Goal: Task Accomplishment & Management: Complete application form

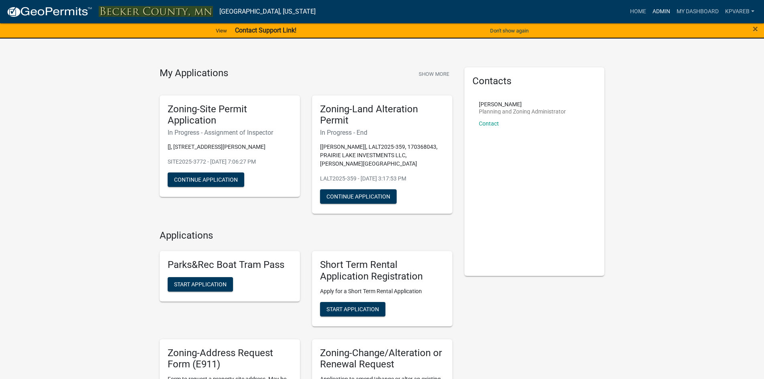
click at [656, 12] on link "Admin" at bounding box center [661, 11] width 24 height 15
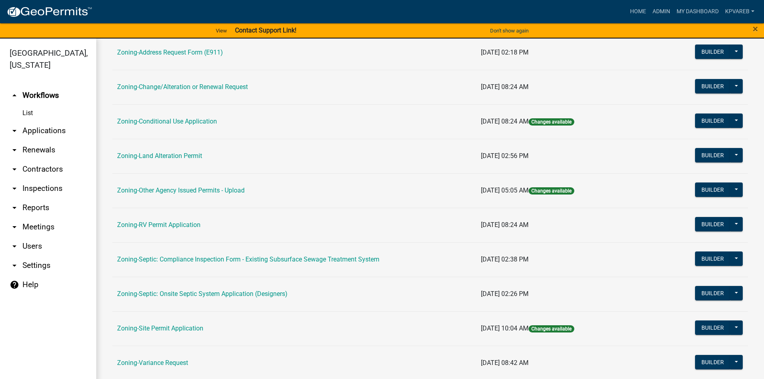
scroll to position [236, 0]
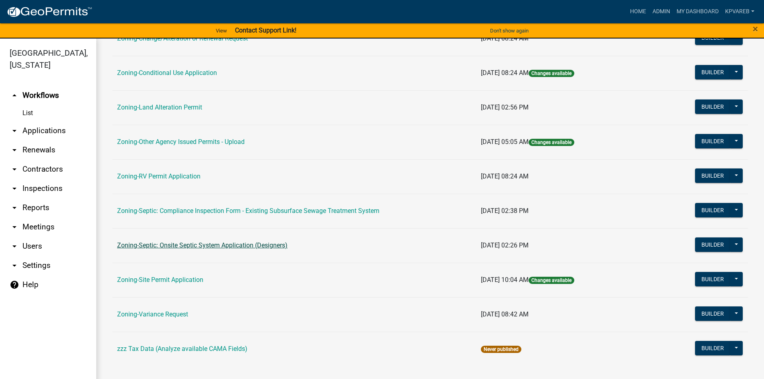
click at [268, 245] on link "Zoning-Septic: Onsite Septic System Application (Designers)" at bounding box center [202, 245] width 170 height 8
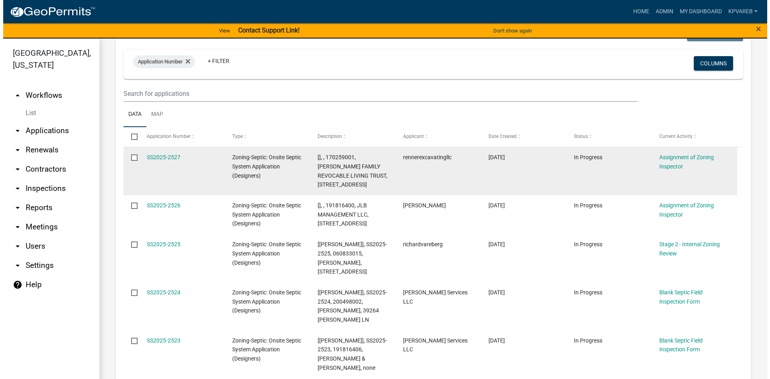
scroll to position [120, 0]
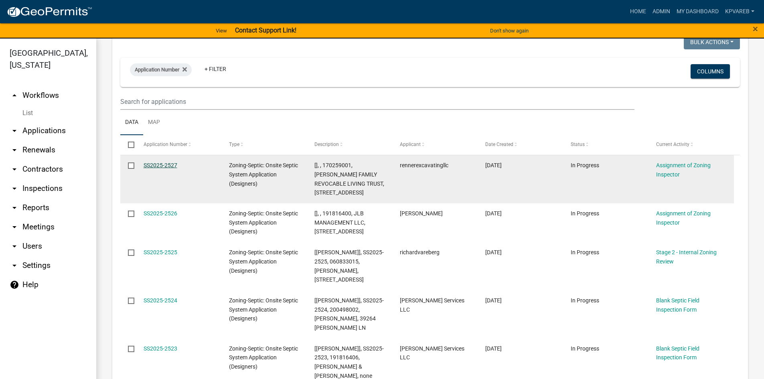
click at [169, 164] on link "SS2025-2527" at bounding box center [161, 165] width 34 height 6
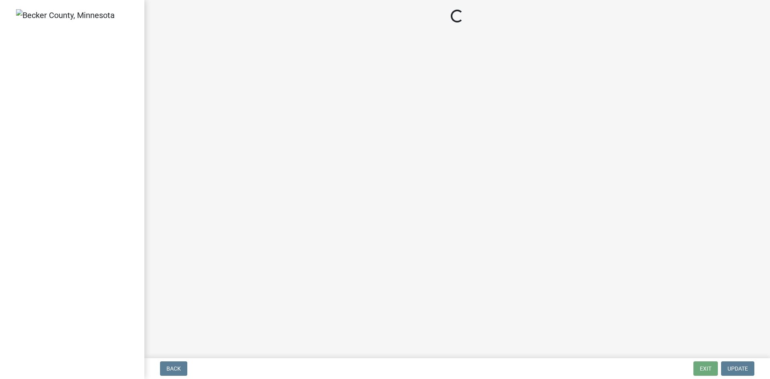
click at [169, 164] on main "Loading..." at bounding box center [456, 177] width 625 height 355
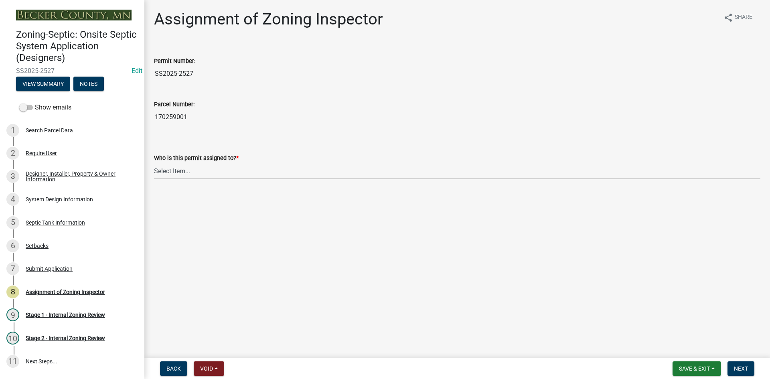
click at [181, 173] on select "Select Item... Nicole Bradbury Jeff Rusness Kyle Vareberg Susan Rockwell Tyler …" at bounding box center [457, 171] width 606 height 16
click at [154, 163] on select "Select Item... Nicole Bradbury Jeff Rusness Kyle Vareberg Susan Rockwell Tyler …" at bounding box center [457, 171] width 606 height 16
select select "7bfe52ba-73b7-4ac1-9bde-d3bb601555ca"
drag, startPoint x: 154, startPoint y: 117, endPoint x: 216, endPoint y: 118, distance: 62.2
click at [219, 117] on input "170259001" at bounding box center [457, 117] width 606 height 16
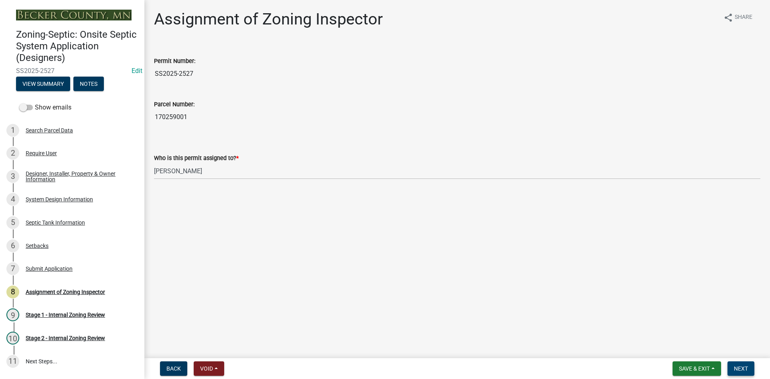
click at [739, 369] on span "Next" at bounding box center [741, 368] width 14 height 6
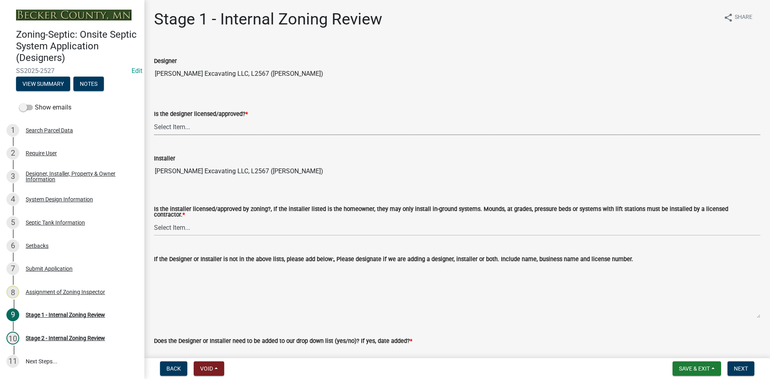
click at [172, 127] on select "Select Item... Yes No" at bounding box center [457, 127] width 606 height 16
click at [154, 119] on select "Select Item... Yes No" at bounding box center [457, 127] width 606 height 16
select select "49e49f1e-3b32-4342-8c2e-9cbd4919fe4d"
click at [206, 229] on select "Select Item... Yes No" at bounding box center [457, 227] width 606 height 16
click at [154, 219] on select "Select Item... Yes No" at bounding box center [457, 227] width 606 height 16
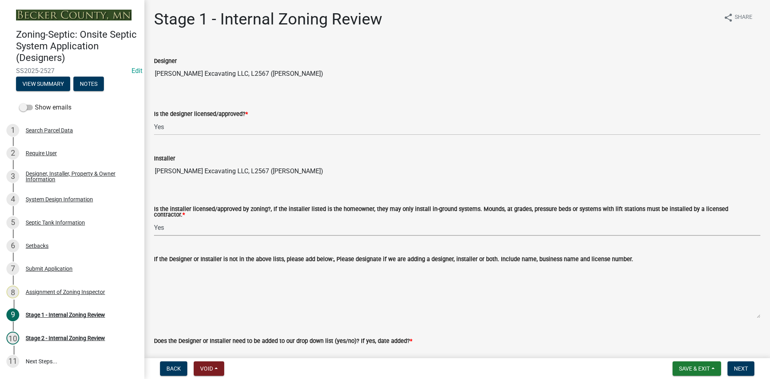
select select "ca07ae0a-7638-46ff-ada2-c67ca3524324"
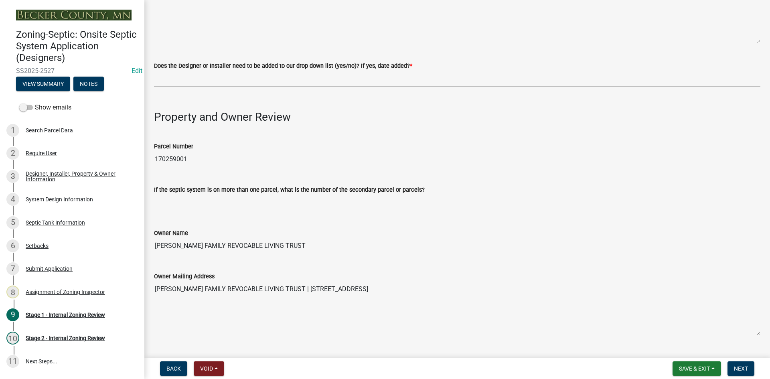
scroll to position [281, 0]
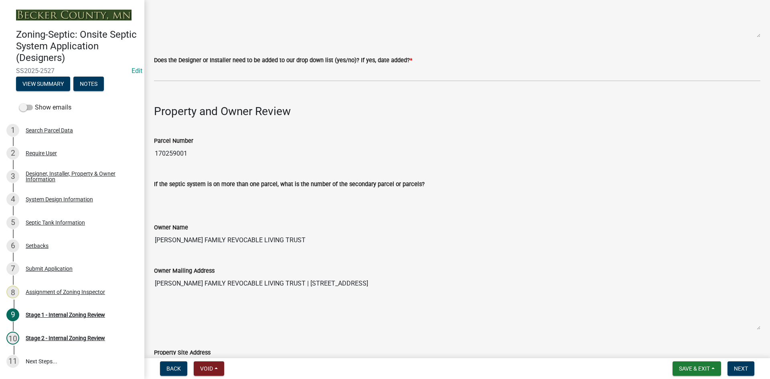
click at [163, 84] on wm-data-entity-input "Does the Designer or Installer need to be added to our drop down list (yes/no)?…" at bounding box center [457, 66] width 606 height 44
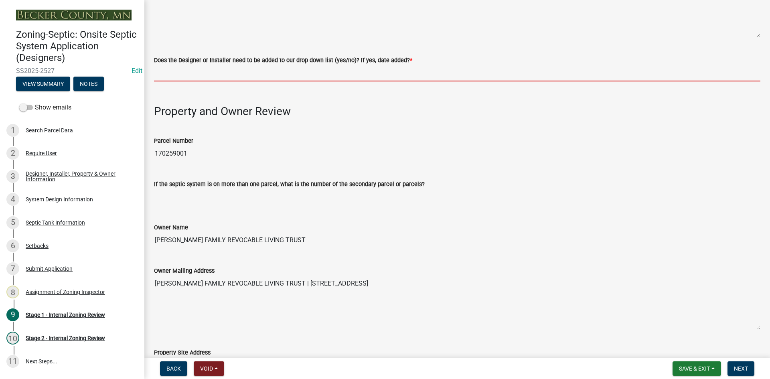
click at [171, 70] on input "Does the Designer or Installer need to be added to our drop down list (yes/no)?…" at bounding box center [457, 73] width 606 height 16
type input "NO"
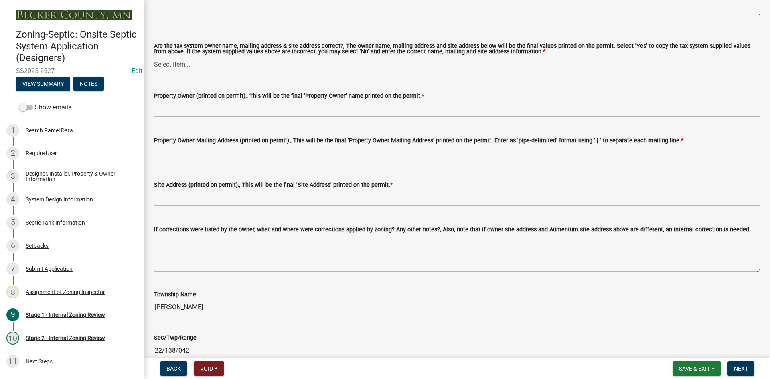
scroll to position [722, 0]
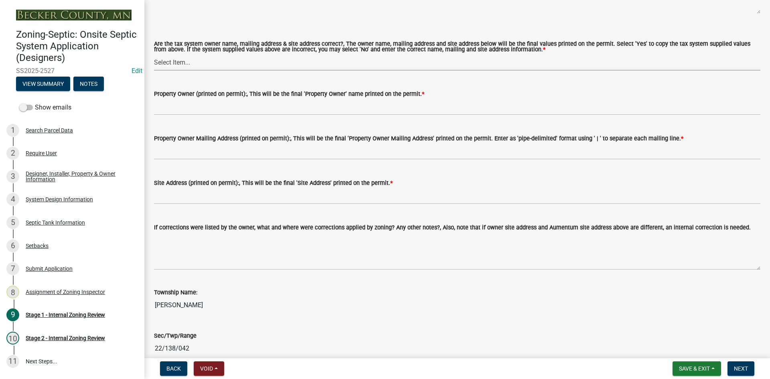
click at [186, 61] on select "Select Item... Yes No" at bounding box center [457, 62] width 606 height 16
click at [154, 54] on select "Select Item... Yes No" at bounding box center [457, 62] width 606 height 16
select select "ec75a761-93b4-47c5-8535-fea253c32937"
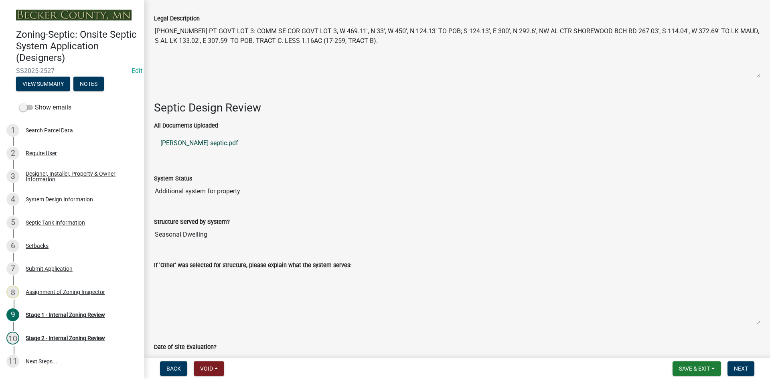
scroll to position [1082, 0]
click at [198, 139] on link "Richards septic.pdf" at bounding box center [457, 142] width 606 height 19
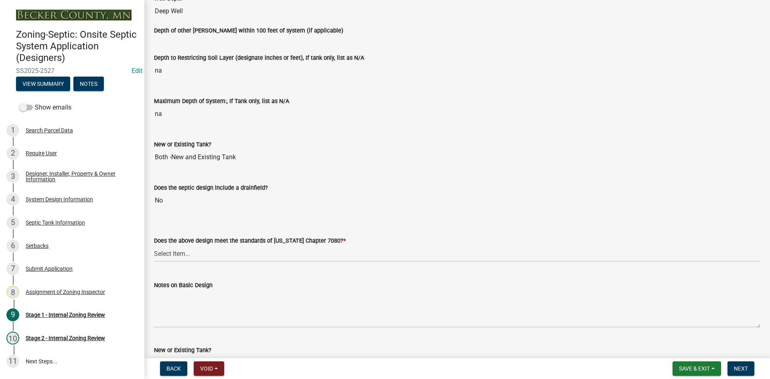
scroll to position [1724, 0]
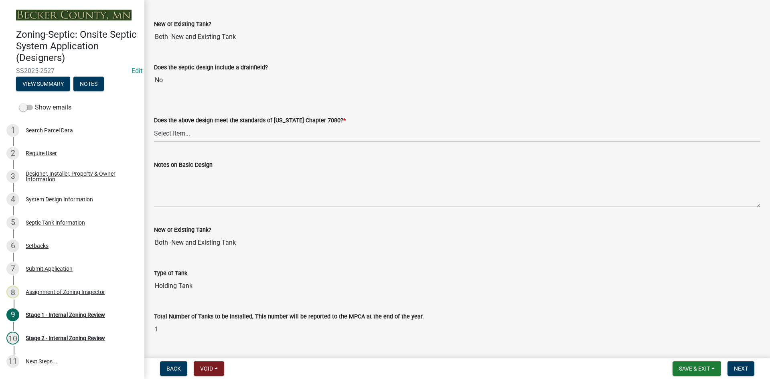
click at [172, 128] on select "Select Item... Yes No" at bounding box center [457, 133] width 606 height 16
click at [154, 125] on select "Select Item... Yes No" at bounding box center [457, 133] width 606 height 16
select select "bcbb982e-a48c-4b4a-a83b-ed1363446a86"
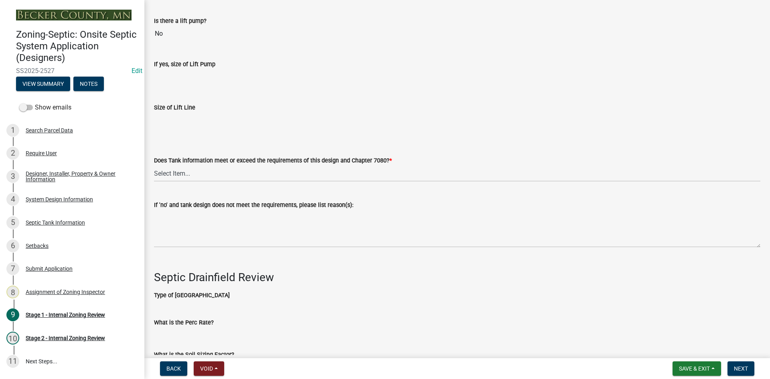
scroll to position [2285, 0]
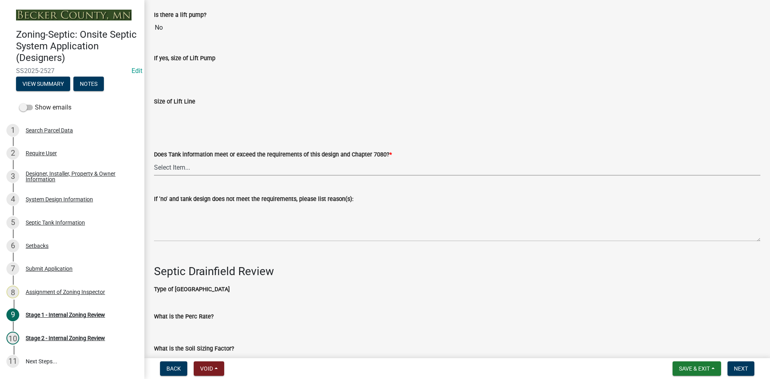
click at [181, 168] on select "Select Item... Yes No" at bounding box center [457, 167] width 606 height 16
click at [154, 159] on select "Select Item... Yes No" at bounding box center [457, 167] width 606 height 16
select select "47a2a5dd-5977-4941-8e6f-09ff03cdfb75"
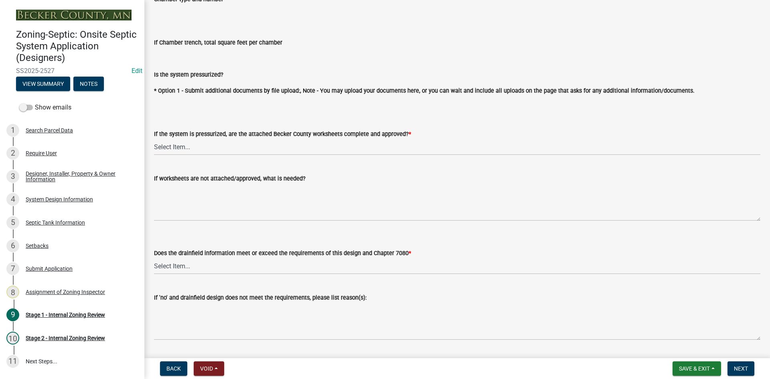
scroll to position [2726, 0]
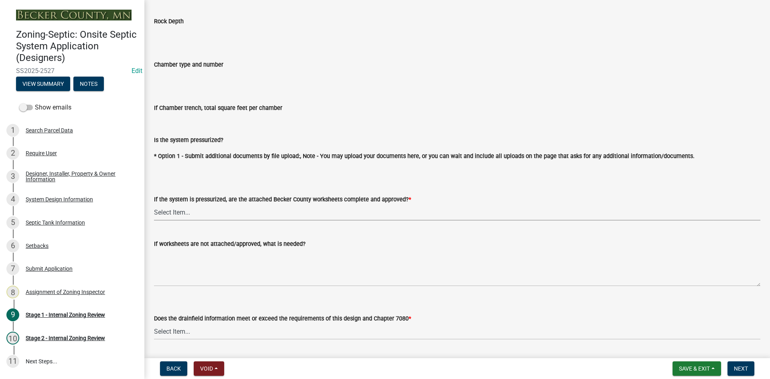
click at [184, 211] on select "Select Item... Yes No NA" at bounding box center [457, 212] width 606 height 16
click at [154, 204] on select "Select Item... Yes No NA" at bounding box center [457, 212] width 606 height 16
select select "bb79d4d7-231b-4b1d-b193-590fb78434b4"
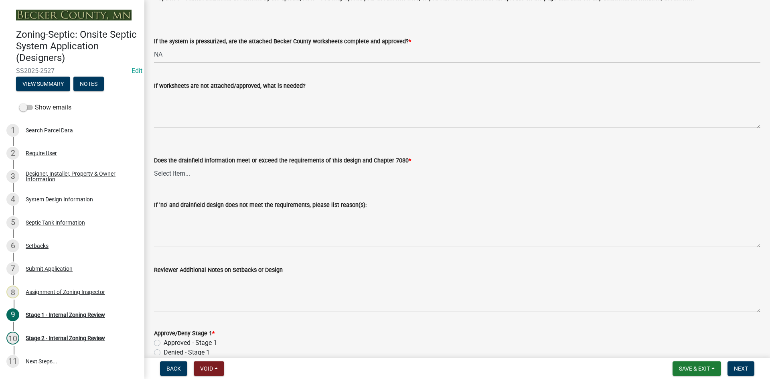
scroll to position [2887, 0]
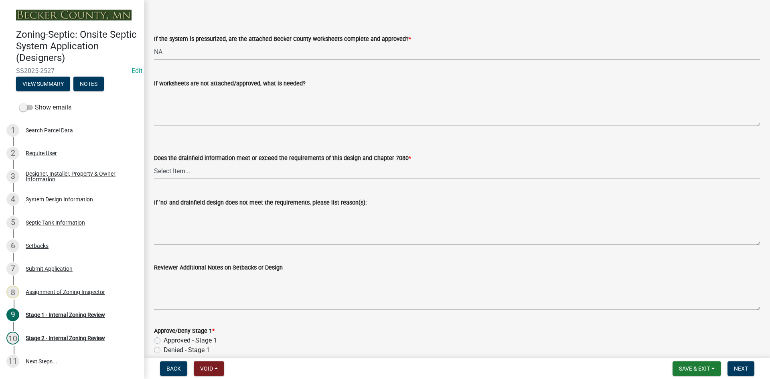
drag, startPoint x: 176, startPoint y: 168, endPoint x: 179, endPoint y: 174, distance: 6.6
click at [176, 168] on select "Select Item... Yes No" at bounding box center [457, 171] width 606 height 16
click at [154, 163] on select "Select Item... Yes No" at bounding box center [457, 171] width 606 height 16
select select "16f67b85-ee8d-44ae-bc4a-b6dc5f12ab64"
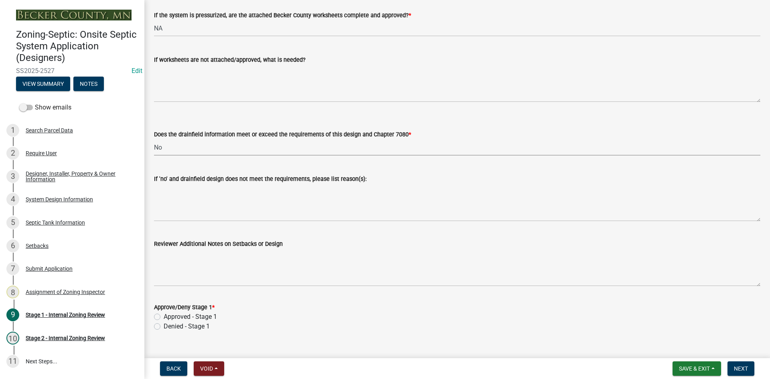
scroll to position [2922, 0]
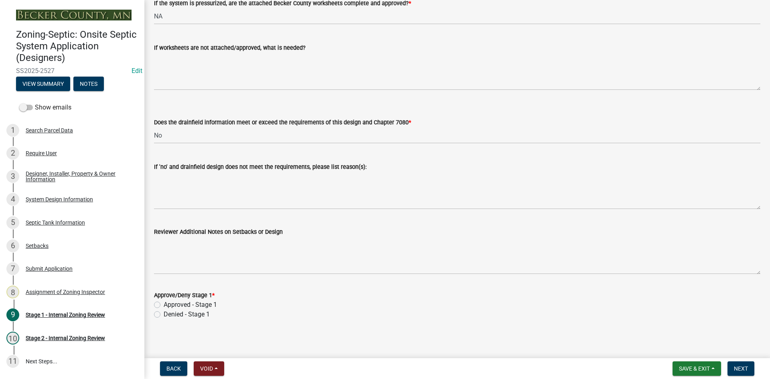
click at [158, 300] on div "Approved - Stage 1" at bounding box center [457, 305] width 606 height 10
click at [164, 303] on label "Approved - Stage 1" at bounding box center [190, 305] width 53 height 10
click at [164, 303] on input "Approved - Stage 1" at bounding box center [166, 302] width 5 height 5
radio input "true"
click at [739, 366] on span "Next" at bounding box center [741, 368] width 14 height 6
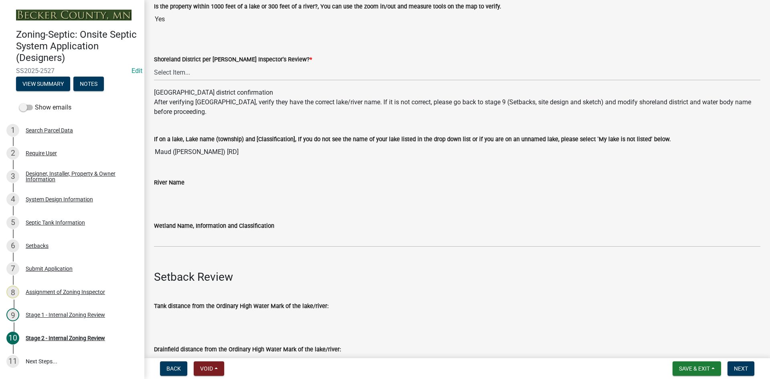
scroll to position [120, 0]
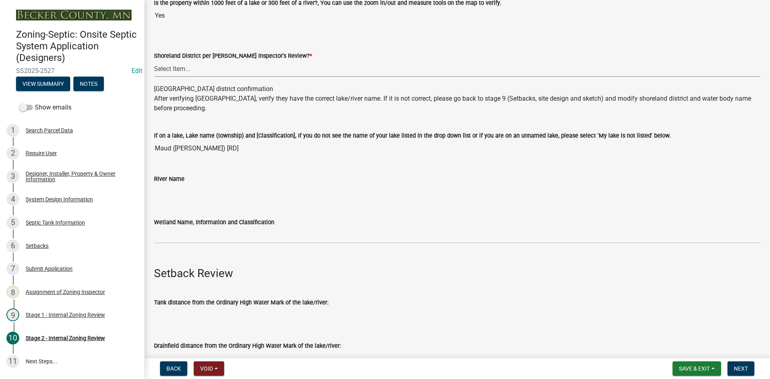
click at [163, 76] on select "Select Item... Yes No" at bounding box center [457, 69] width 606 height 16
click at [154, 61] on select "Select Item... Yes No" at bounding box center [457, 69] width 606 height 16
select select "69d592bb-9906-4277-a6fb-df8686255161"
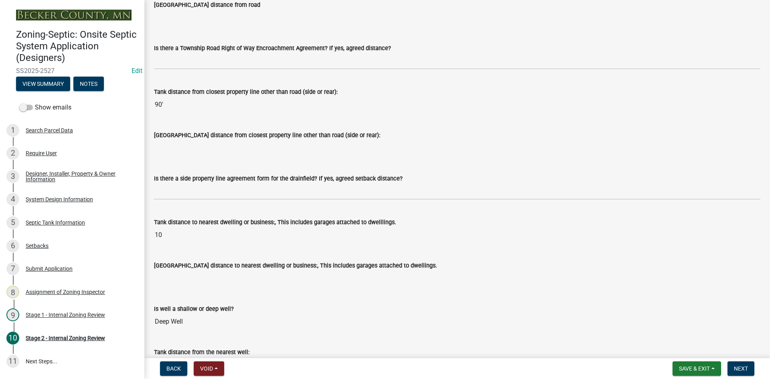
scroll to position [722, 0]
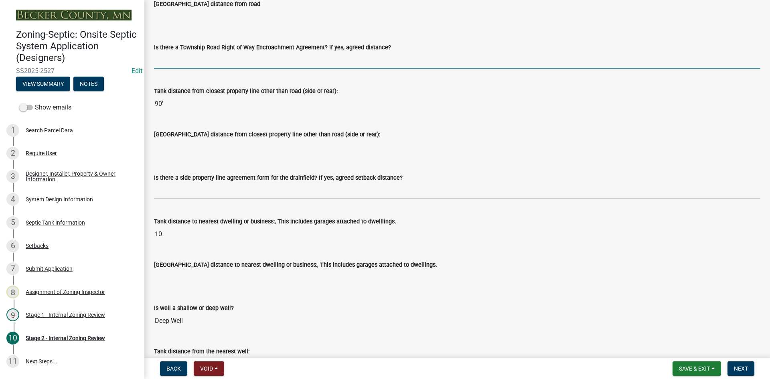
click at [205, 58] on input "Is there a Township Road Right of Way Encroachment Agreement? If yes, agreed di…" at bounding box center [457, 60] width 606 height 16
type input "na"
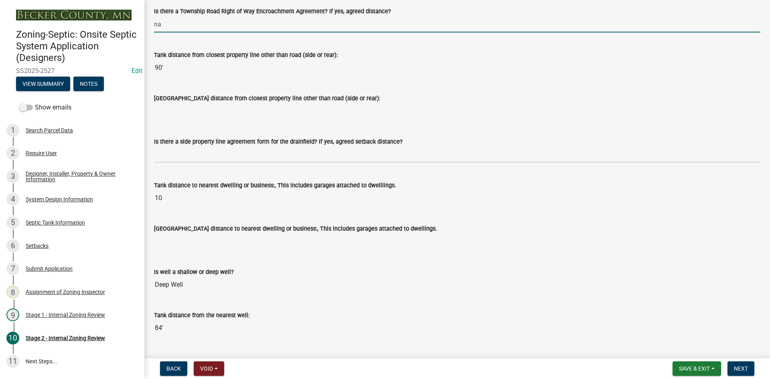
scroll to position [802, 0]
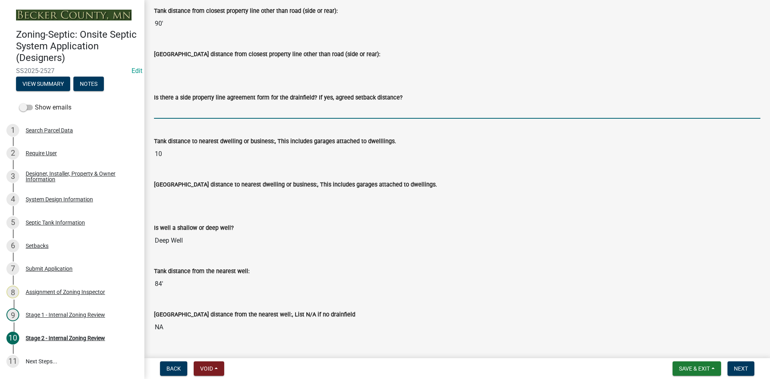
drag, startPoint x: 178, startPoint y: 107, endPoint x: 188, endPoint y: 116, distance: 13.7
click at [176, 106] on input "Is there a side property line agreement form for the drainfield? If yes, agreed…" at bounding box center [457, 110] width 606 height 16
type input "na"
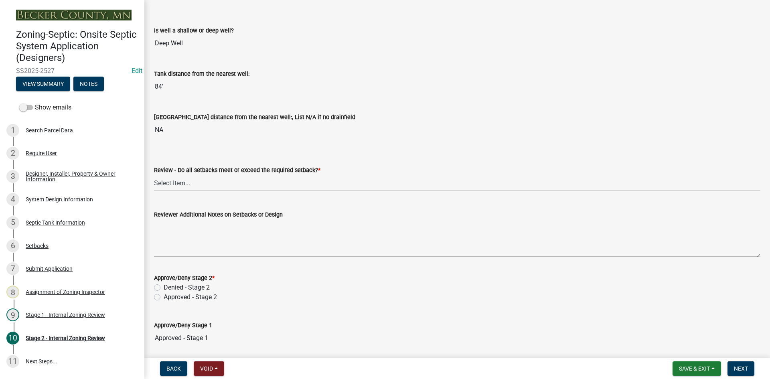
scroll to position [1002, 0]
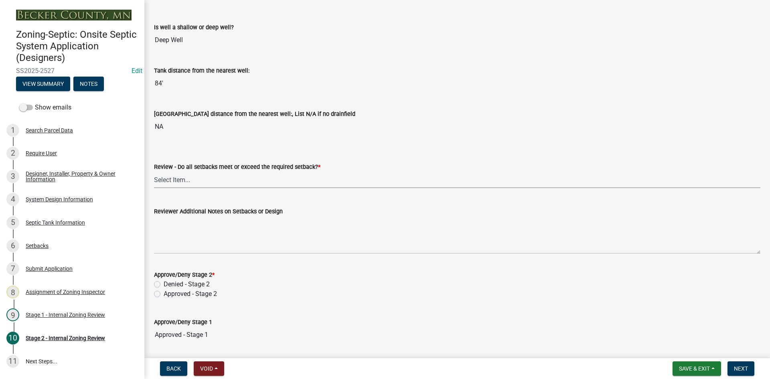
drag, startPoint x: 187, startPoint y: 182, endPoint x: 188, endPoint y: 187, distance: 5.3
click at [187, 182] on select "Select Item... Yes No N/A" at bounding box center [457, 180] width 606 height 16
click at [154, 172] on select "Select Item... Yes No N/A" at bounding box center [457, 180] width 606 height 16
select select "1ad81be4-5d59-46bf-8b7b-d7c0f20ad891"
click at [153, 293] on div "Approve/Deny Stage 2 * Denied - Stage 2 Approved - Stage 2" at bounding box center [457, 279] width 618 height 38
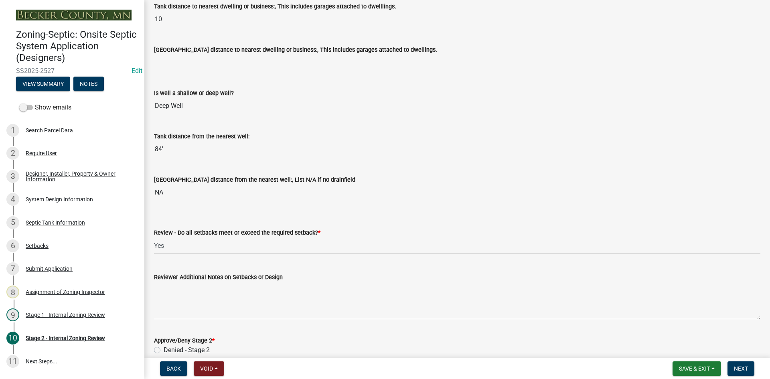
scroll to position [1042, 0]
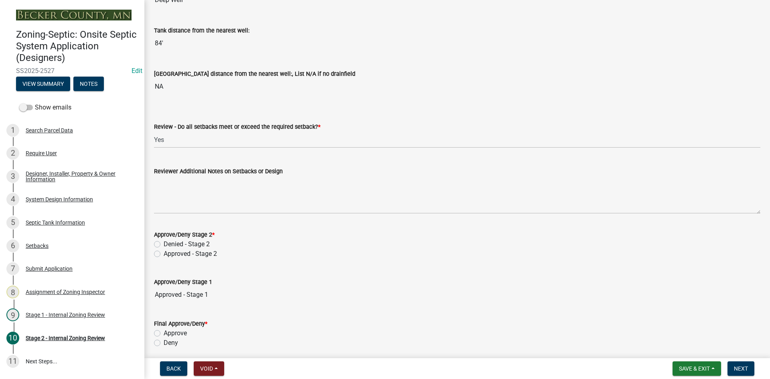
click at [164, 254] on label "Approved - Stage 2" at bounding box center [190, 254] width 53 height 10
click at [164, 254] on input "Approved - Stage 2" at bounding box center [166, 251] width 5 height 5
radio input "true"
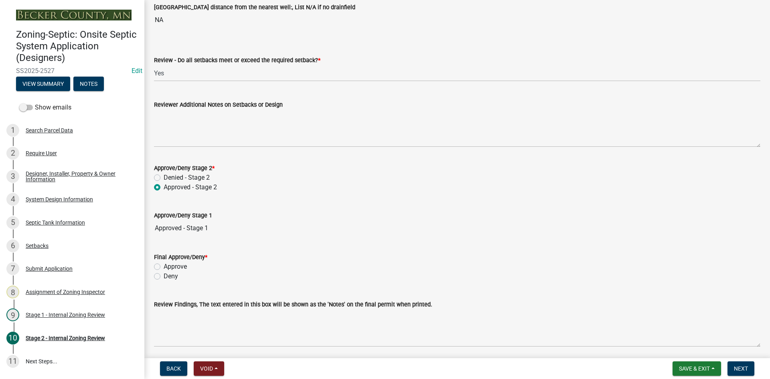
scroll to position [1139, 0]
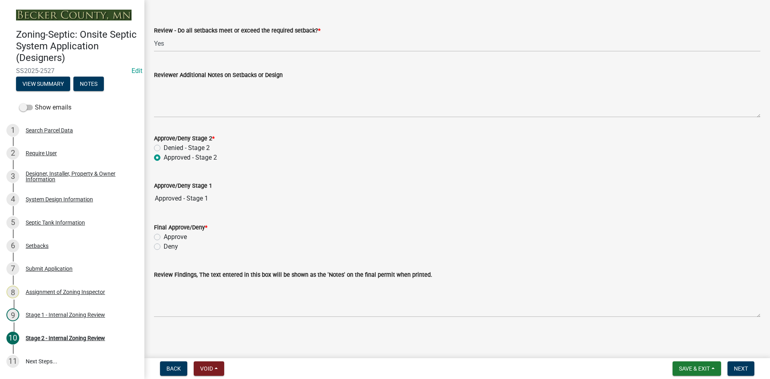
click at [164, 237] on label "Approve" at bounding box center [175, 237] width 23 height 10
click at [164, 237] on input "Approve" at bounding box center [166, 234] width 5 height 5
radio input "true"
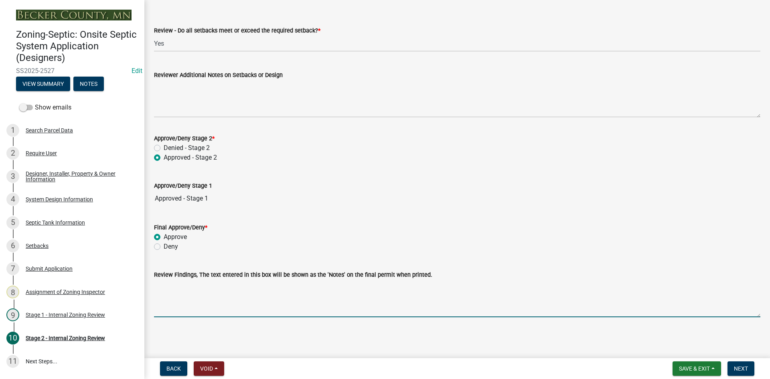
click at [232, 307] on textarea "Review Findings, The text entered in this box will be shown as the 'Notes' on t…" at bounding box center [457, 298] width 606 height 38
type textarea "Holding tank only"
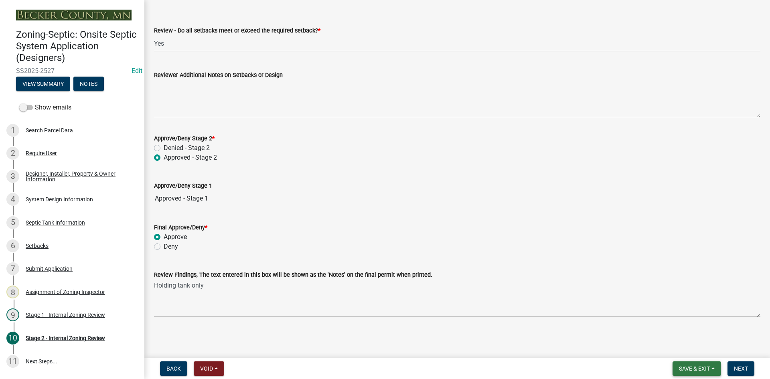
click at [683, 364] on button "Save & Exit" at bounding box center [696, 368] width 49 height 14
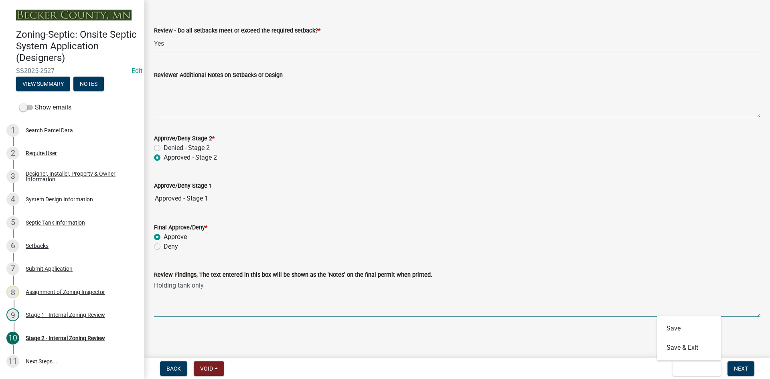
click at [240, 289] on textarea "Holding tank only" at bounding box center [457, 298] width 606 height 38
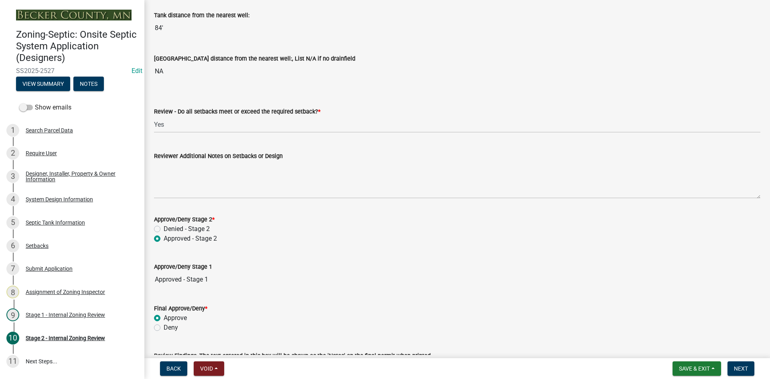
scroll to position [1058, 0]
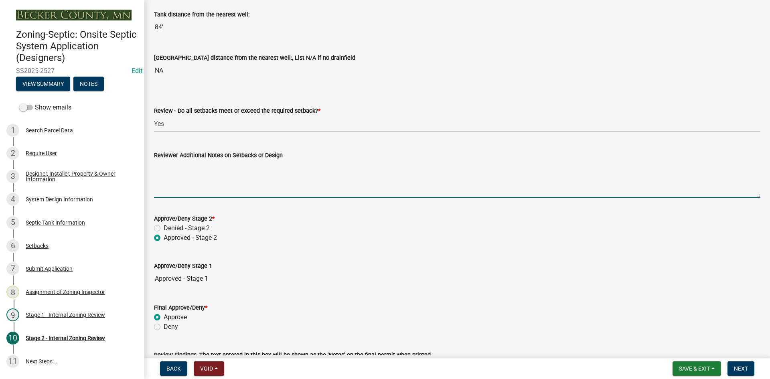
click at [182, 181] on textarea "Reviewer Additional Notes on Setbacks or Design" at bounding box center [457, 179] width 606 height 38
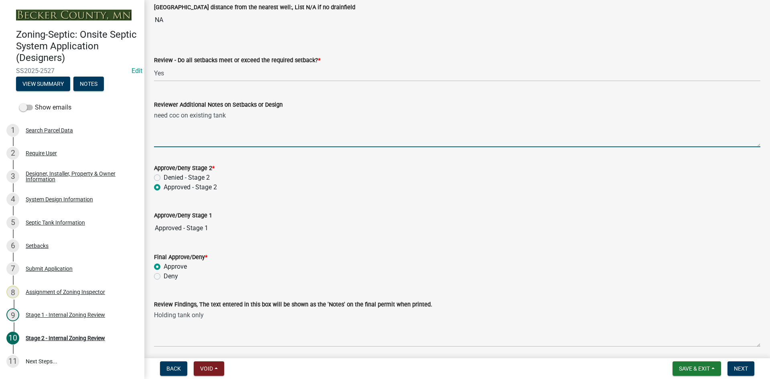
scroll to position [1139, 0]
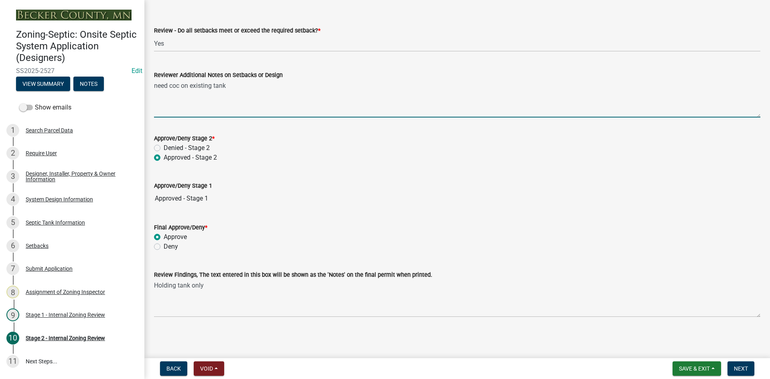
type textarea "need coc on existing tank"
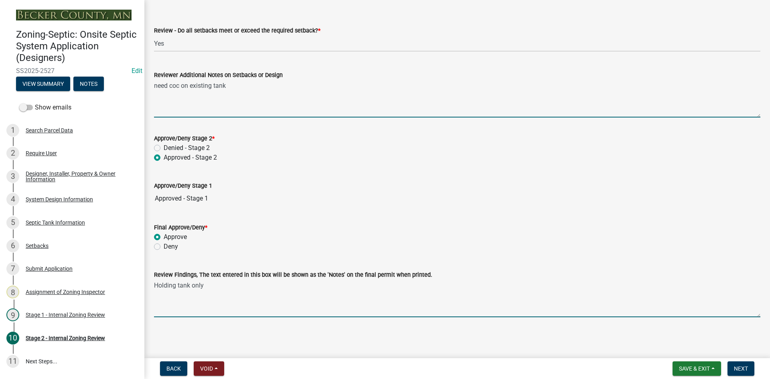
click at [208, 288] on textarea "Holding tank only" at bounding box center [457, 298] width 606 height 38
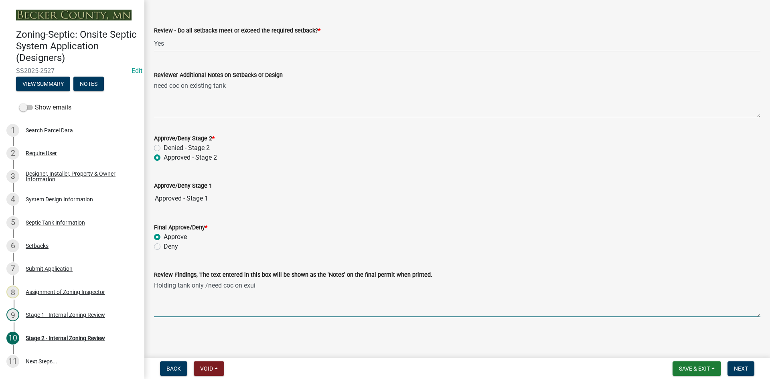
drag, startPoint x: 204, startPoint y: 287, endPoint x: 304, endPoint y: 290, distance: 99.9
click at [304, 290] on textarea "Holding tank only /need coc on exui" at bounding box center [457, 298] width 606 height 38
type textarea "Holding tank only"
click at [684, 366] on span "Save & Exit" at bounding box center [694, 368] width 31 height 6
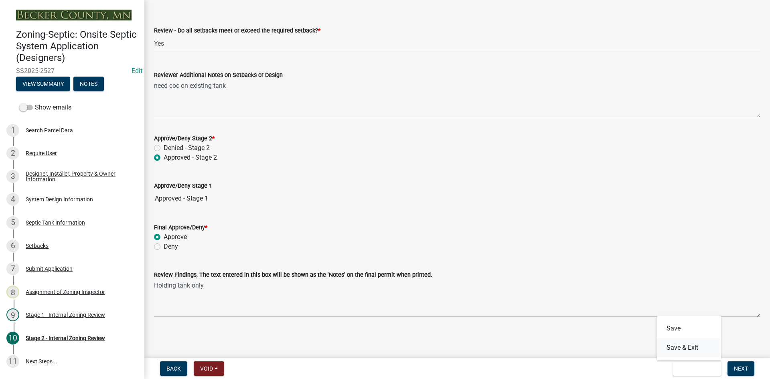
click at [685, 348] on button "Save & Exit" at bounding box center [689, 347] width 64 height 19
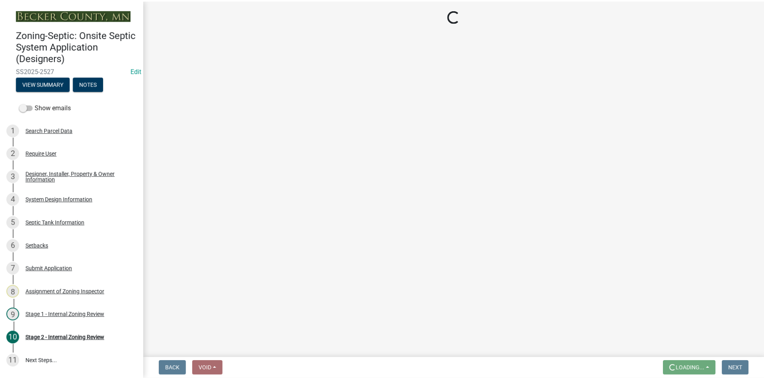
scroll to position [0, 0]
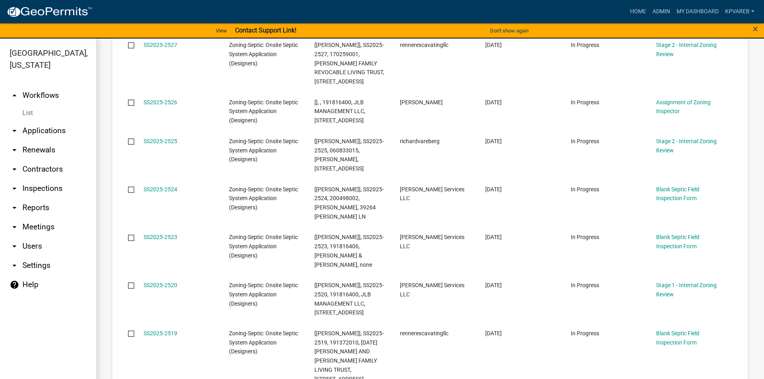
scroll to position [40, 0]
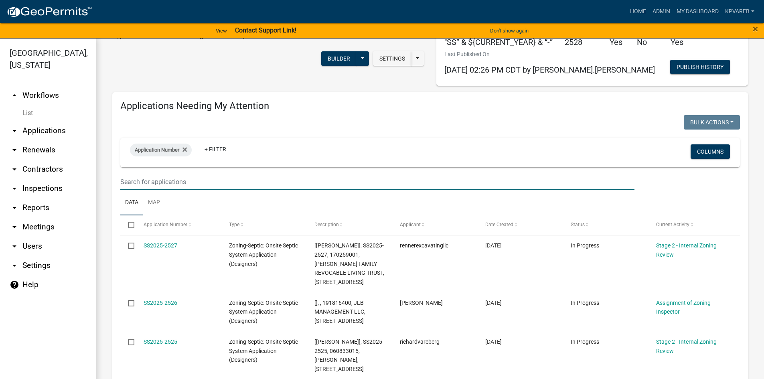
click at [150, 177] on input "text" at bounding box center [377, 182] width 514 height 16
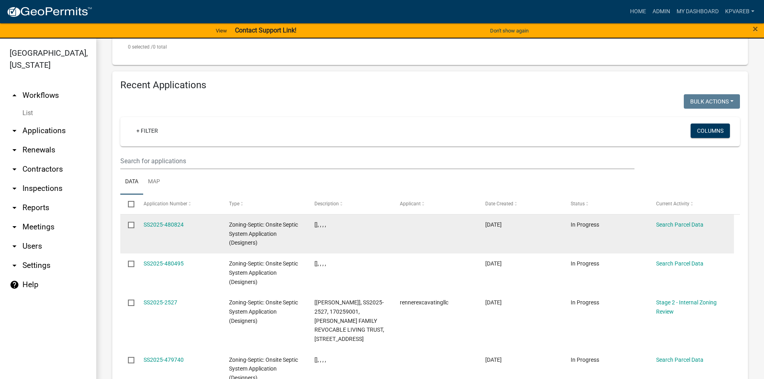
scroll to position [241, 0]
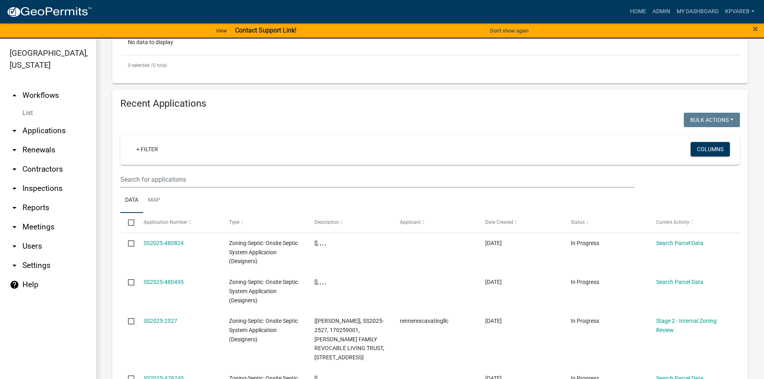
type input "deweys"
click at [172, 183] on input "text" at bounding box center [377, 179] width 514 height 16
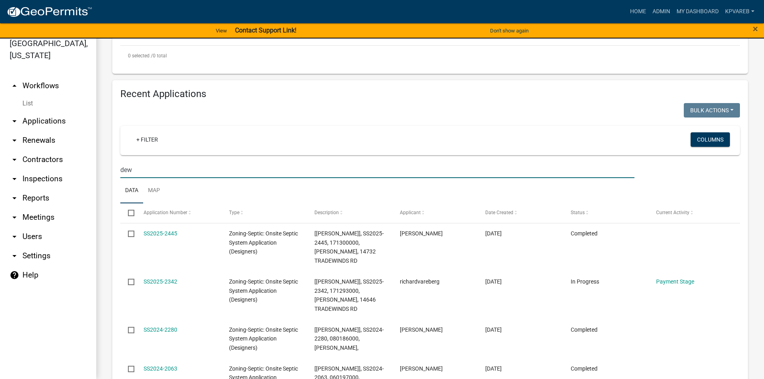
drag, startPoint x: 141, startPoint y: 172, endPoint x: 101, endPoint y: 182, distance: 41.6
click at [100, 182] on div "Zoning-Septic: Onsite Septic System Application (Designers) Application for an …" at bounding box center [430, 304] width 668 height 1032
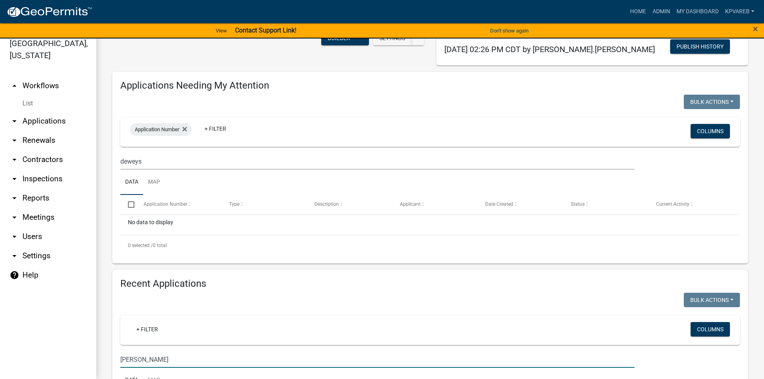
scroll to position [0, 0]
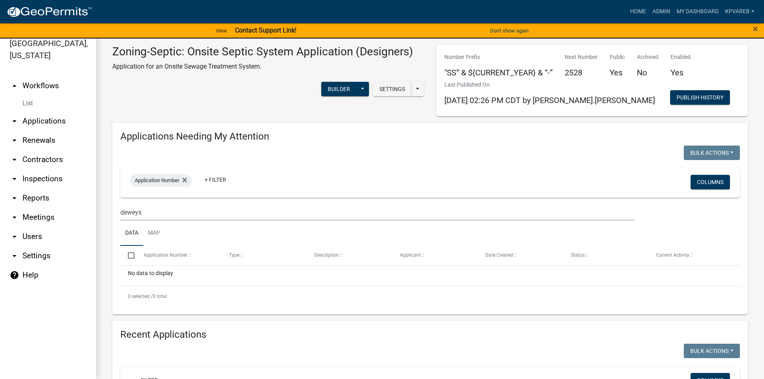
type input "tim smith"
drag, startPoint x: 150, startPoint y: 206, endPoint x: 105, endPoint y: 233, distance: 52.3
click at [105, 233] on div "Zoning-Septic: Onsite Septic System Application (Designers) Application for an …" at bounding box center [430, 279] width 668 height 500
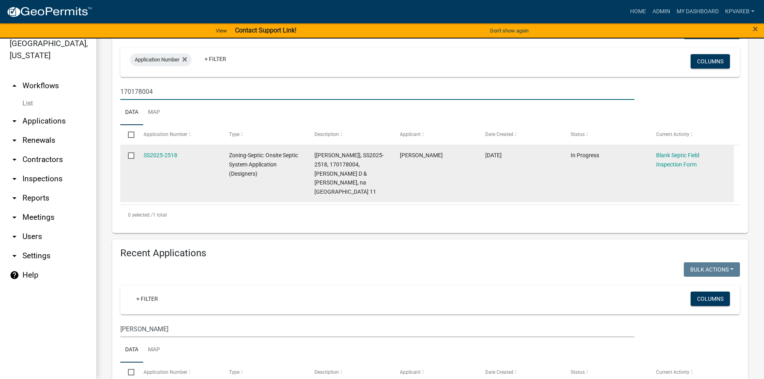
scroll to position [120, 0]
type input "170178004"
click at [172, 154] on link "SS2025-2518" at bounding box center [161, 155] width 34 height 6
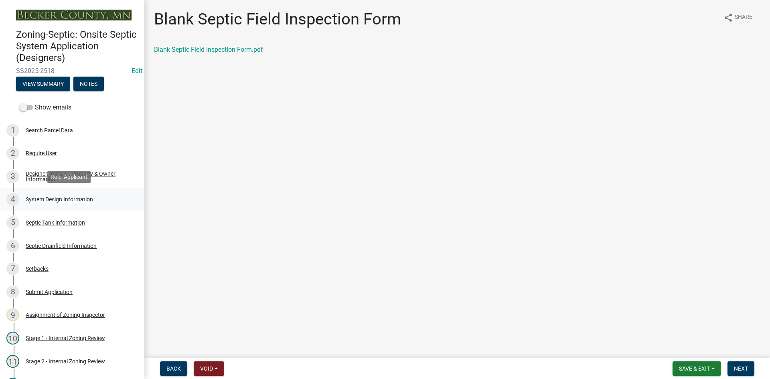
click at [64, 198] on div "System Design Information" at bounding box center [59, 199] width 67 height 6
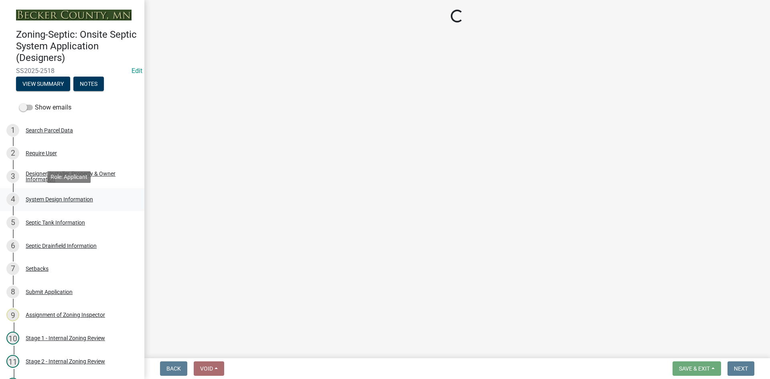
select select "55497d75-c43f-4635-a730-e0737ce05d56"
select select "25258e87-3ef9-4f1c-a5f1-75a1d463abfb"
select select "011fbff4-a41d-4a75-9bd8-71c7e6c69e0d"
select select "85fdfef2-2683-4311-b5d5-5505f6411127"
select select "ba735beb-519e-40f0-ae20-62d65fc4c46b"
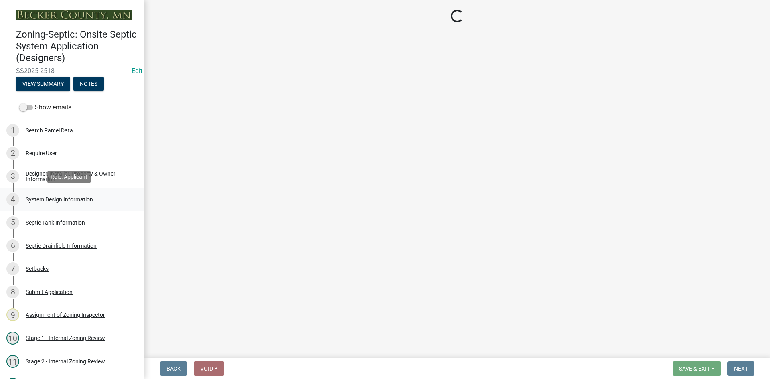
select select "7b30f360-6895-496a-9f34-da1efdcbc234"
select select "384fc250-a67e-4e5e-a6e0-19116deb63e7"
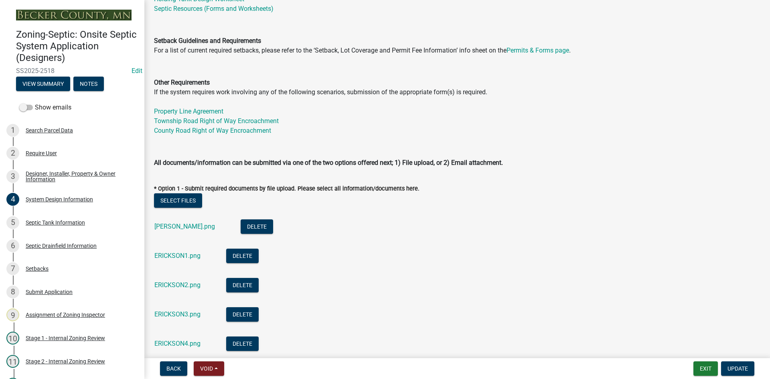
scroll to position [401, 0]
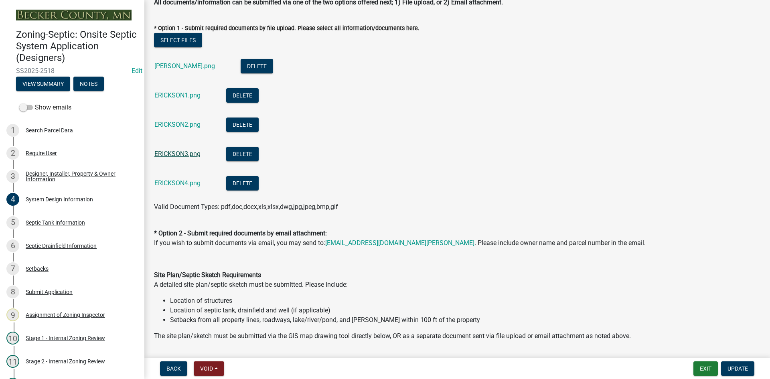
click at [188, 154] on link "ERICKSON3.png" at bounding box center [177, 154] width 46 height 8
click at [187, 182] on link "ERICKSON4.png" at bounding box center [177, 183] width 46 height 8
click at [182, 40] on button "Select files" at bounding box center [178, 40] width 48 height 14
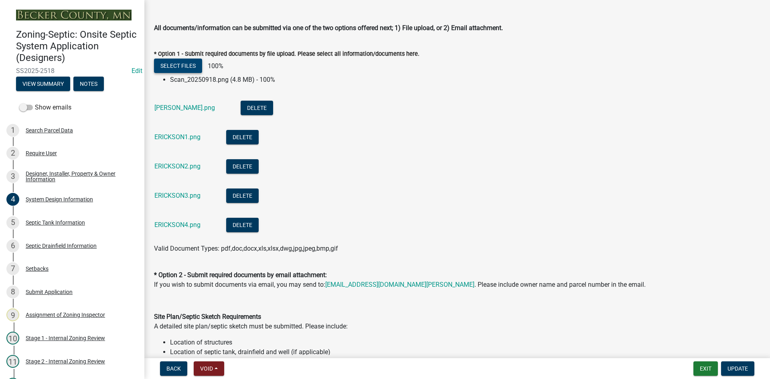
scroll to position [361, 0]
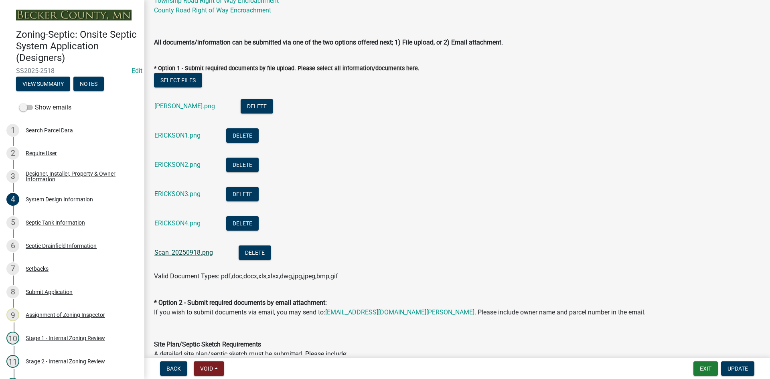
click at [188, 253] on link "Scan_20250918.png" at bounding box center [183, 253] width 59 height 8
click at [184, 223] on link "ERICKSON4.png" at bounding box center [177, 223] width 46 height 8
click at [242, 221] on button "Delete" at bounding box center [242, 223] width 32 height 14
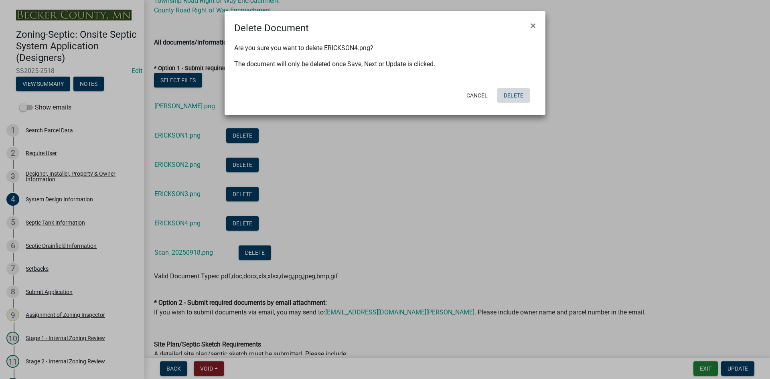
click at [518, 97] on button "Delete" at bounding box center [513, 95] width 32 height 14
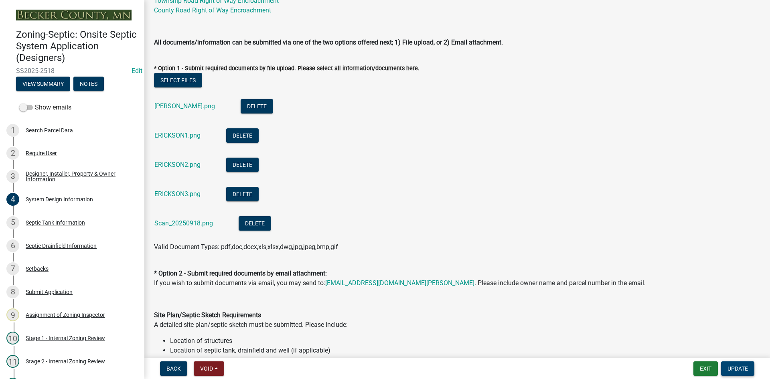
click at [742, 366] on span "Update" at bounding box center [737, 368] width 20 height 6
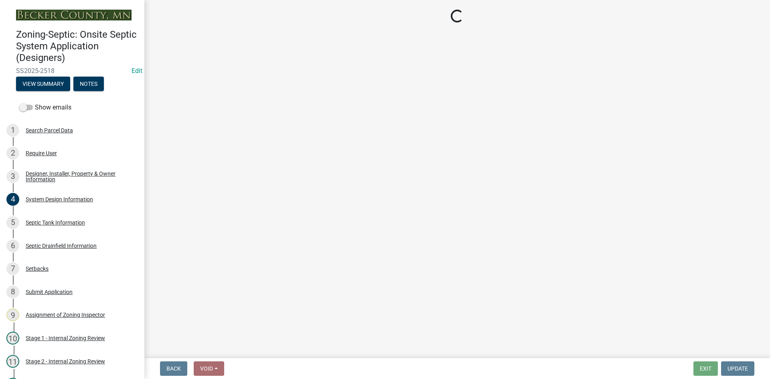
select select "49e49f1e-3b32-4342-8c2e-9cbd4919fe4d"
select select "ca07ae0a-7638-46ff-ada2-c67ca3524324"
select select "ec75a761-93b4-47c5-8535-fea253c32937"
select select "bcbb982e-a48c-4b4a-a83b-ed1363446a86"
select select "47a2a5dd-5977-4941-8e6f-09ff03cdfb75"
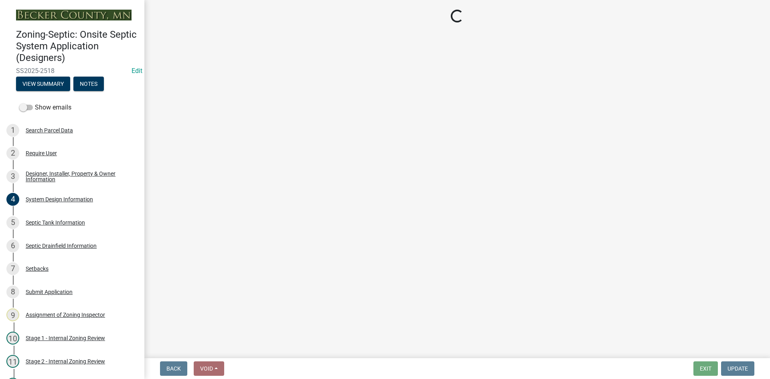
select select "3f5b086d-5a4c-4236-93bc-fa7bf4d11838"
select select "888a8260-2be6-47f2-a4de-b9f453a4d3bc"
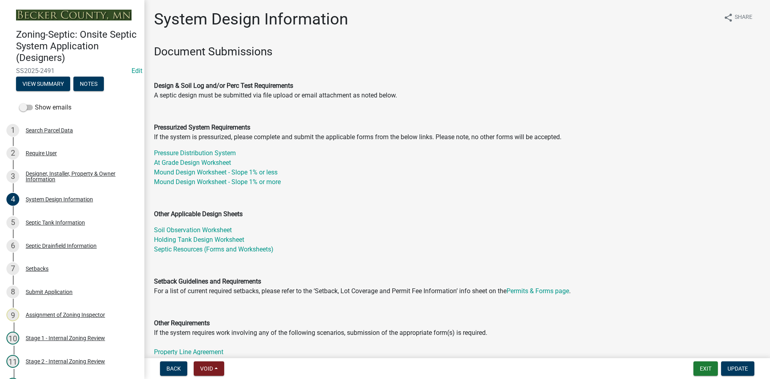
select select "8ba21533-2acf-4cc6-95e5-280e4aabd5a3"
select select "25258e87-3ef9-4f1c-a5f1-75a1d463abfb"
select select "011fbff4-a41d-4a75-9bd8-71c7e6c69e0d"
select select "85fdfef2-2683-4311-b5d5-5505f6411127"
select select "ba735beb-519e-40f0-ae20-62d65fc4c46b"
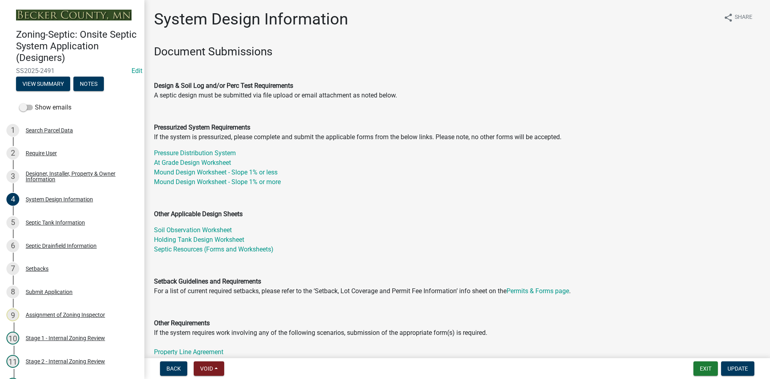
select select "ef698bf5-6172-44c1-9ffb-522c07469aed"
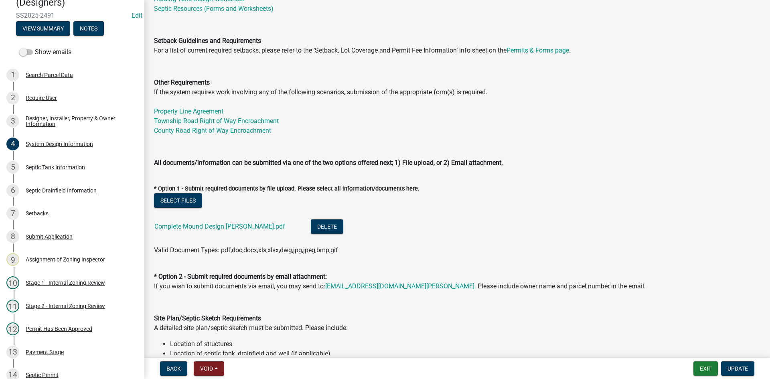
scroll to position [160, 0]
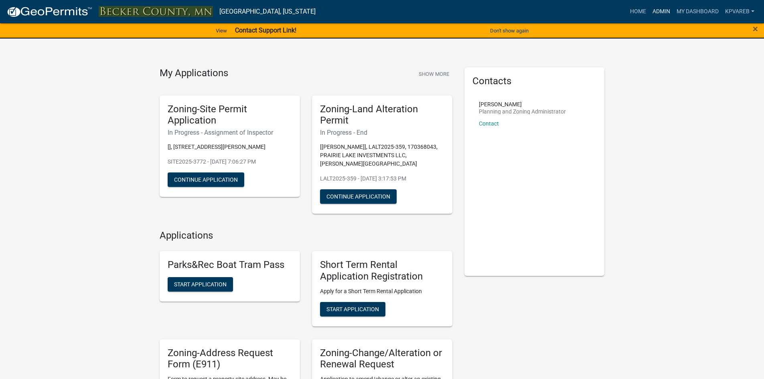
click at [661, 12] on link "Admin" at bounding box center [661, 11] width 24 height 15
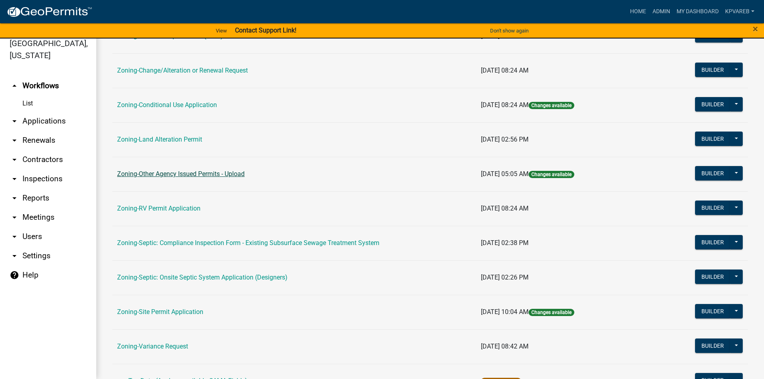
scroll to position [200, 0]
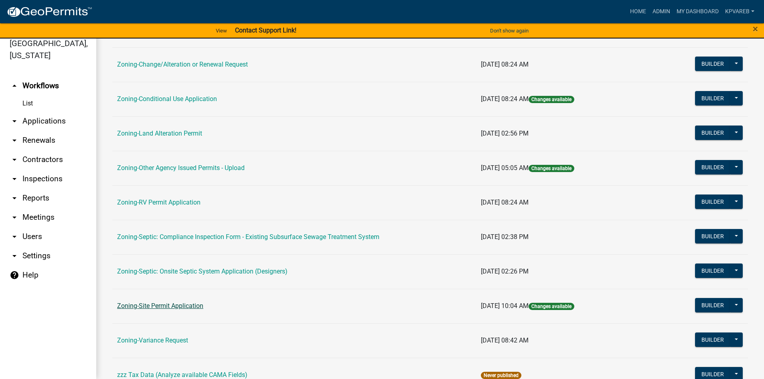
click at [189, 304] on link "Zoning-Site Permit Application" at bounding box center [160, 306] width 86 height 8
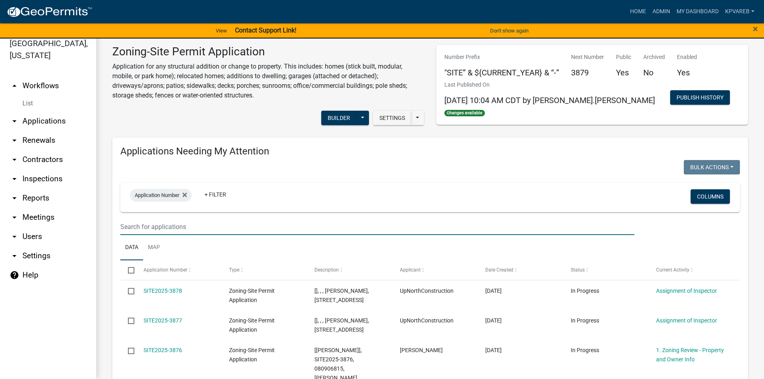
click at [154, 219] on input "text" at bounding box center [377, 226] width 514 height 16
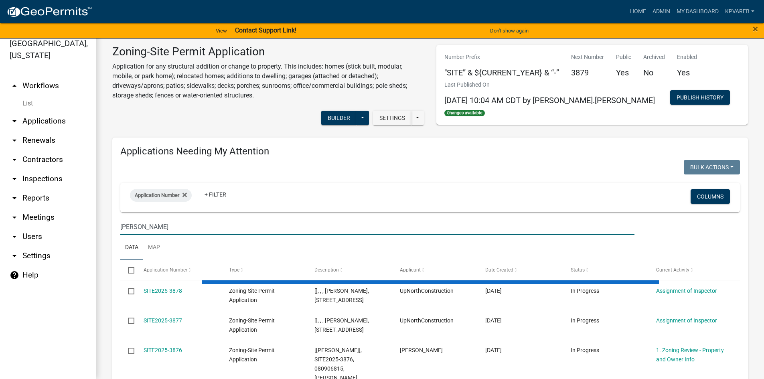
type input "[PERSON_NAME]"
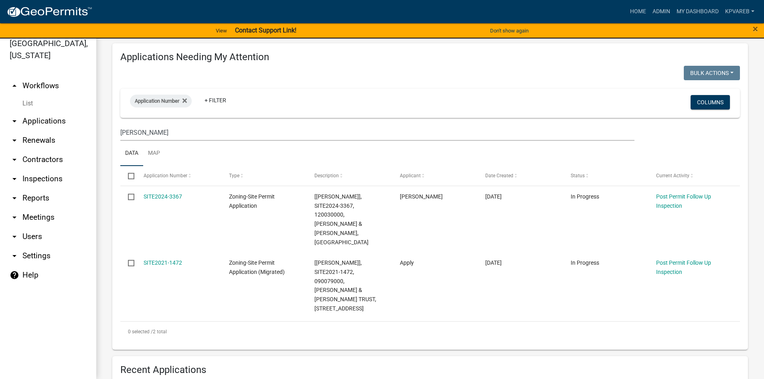
scroll to position [80, 0]
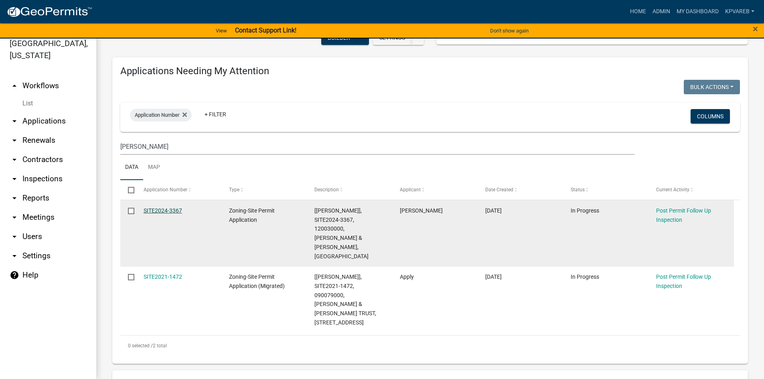
click at [168, 211] on link "SITE2024-3367" at bounding box center [163, 210] width 38 height 6
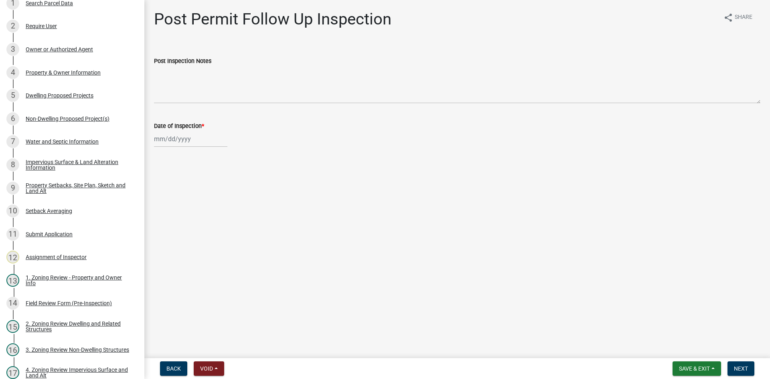
scroll to position [105, 0]
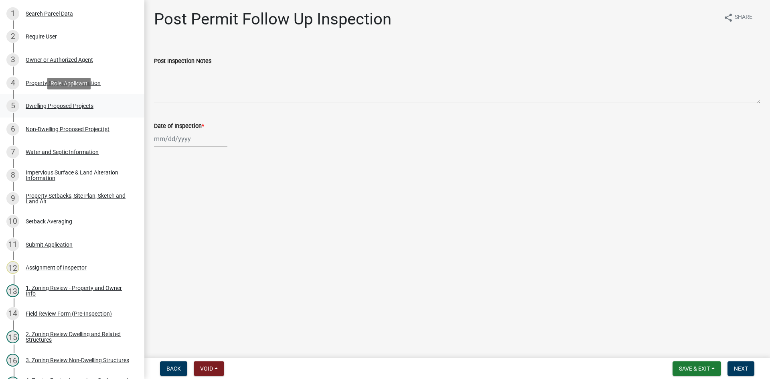
click at [85, 107] on div "Dwelling Proposed Projects" at bounding box center [60, 106] width 68 height 6
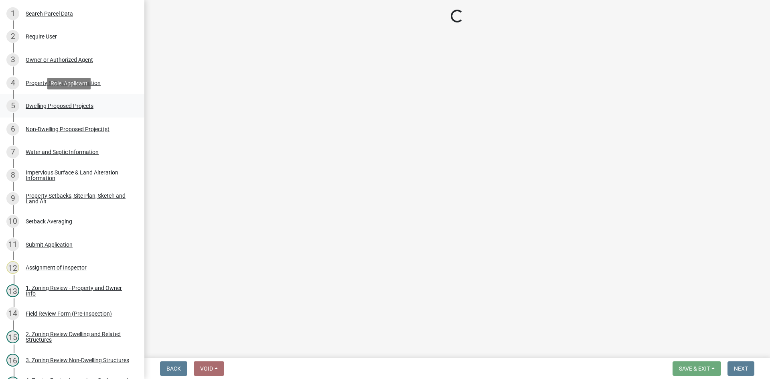
select select "b76c2e3f-c59d-4748-8205-29623accd873"
select select "566f81cc-4b3f-4ecb-9f16-a2b313352c61"
select select "59a6fdaa-56b6-4bcd-87b7-d867a7d784e6"
select select "0335f861-ace8-4286-9a22-f4eddda41bd9"
select select "e5b6e178-1d4e-46f3-8fba-19f7851c487a"
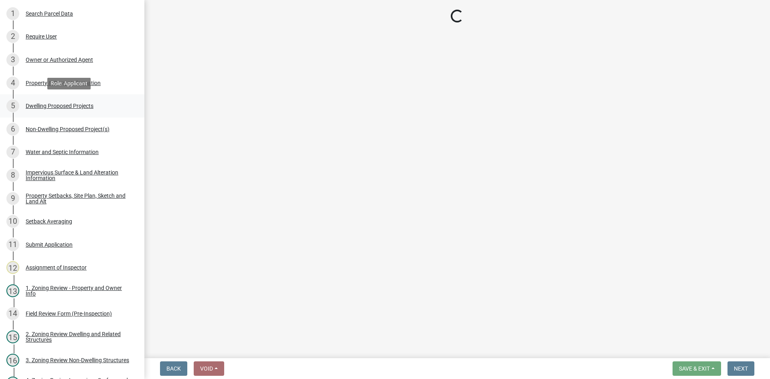
select select "247d334f-ddb5-435c-9042-0e10186c5422"
select select "5dd6cdd5-8b7d-4534-b791-478230f7b8b7"
select select "638dddef-31f4-4d73-b0b5-0ffc7b344434"
select select "77b5241b-0119-4fa2-9bfc-d73dc1f4ad97"
select select "8786fdd2-7f96-462d-8069-e958fae6b9a0"
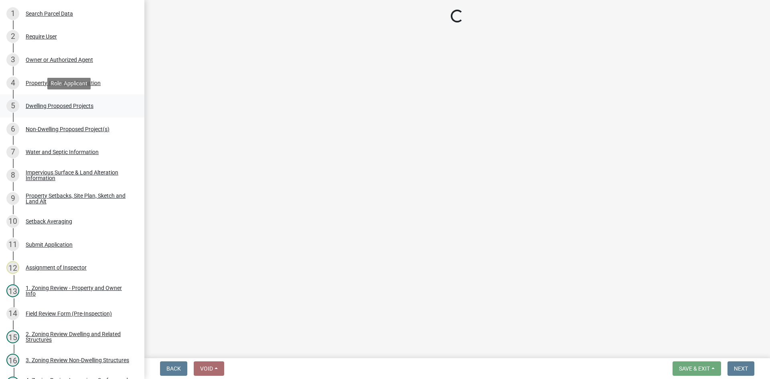
select select "4a8ad383-c5a2-40bb-ad4f-149074988e68"
select select "3d6d33a4-08a3-4693-9e40-f7dc371bbdbe"
select select "92a0ce08-7963-4b1d-9a71-a10ef3c9fec5"
select select "8e4dc0e1-7dfa-4afc-85b9-5ad40795f204"
select select "107cbe59-677b-44f2-96fc-816b282ebb79"
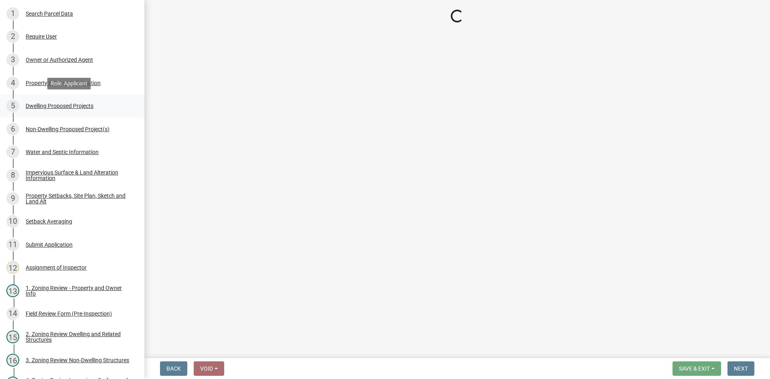
select select "28828aef-865b-4bf7-b4ec-c9434812b2ec"
select select "7f420323-49a9-4fd0-9441-05b3dc777552"
select select "ec305202-ae01-487b-b5e4-3a5aacc1e384"
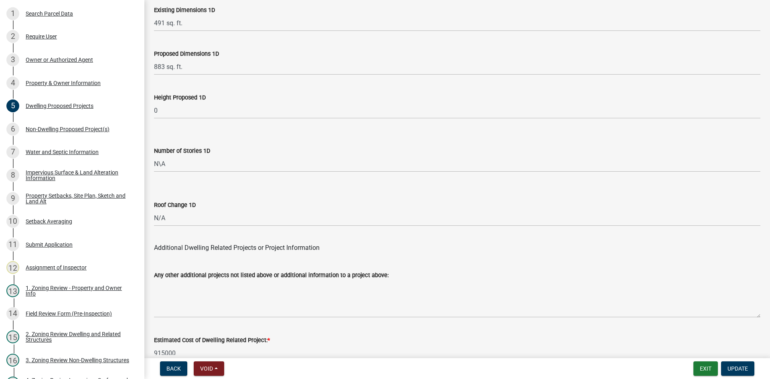
scroll to position [1909, 0]
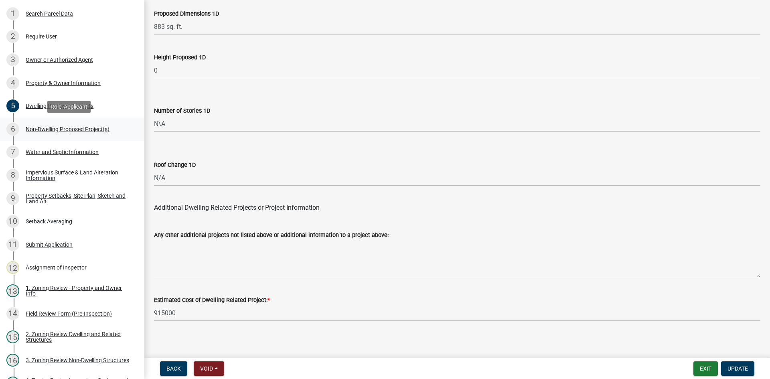
click at [70, 128] on div "Non-Dwelling Proposed Project(s)" at bounding box center [68, 129] width 84 height 6
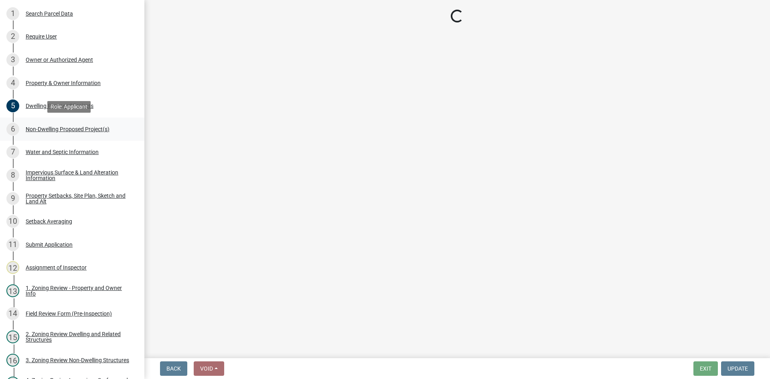
scroll to position [0, 0]
select select "273652f8-2357-47c0-90cc-77e373caeeb7"
select select "68d85482-c11a-4398-9267-999385c995bf"
select select "cf118f3b-6469-426f-b247-8aeebfb0198d"
select select "d5258256-81e9-4688-bc84-b01445ee29b6"
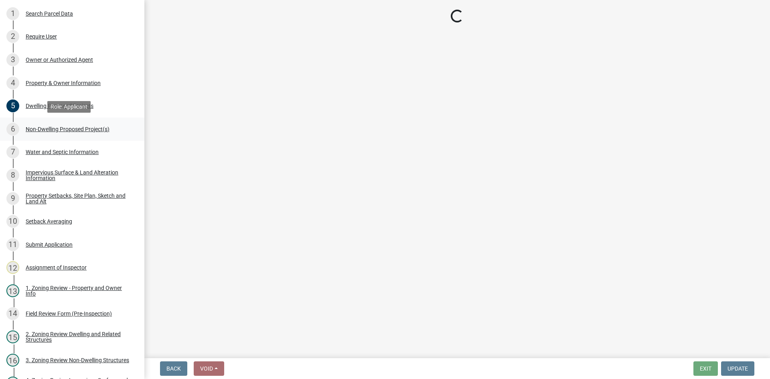
select select "258cbdbc-8629-455d-9fed-6a57bf82144e"
select select "a9a8393f-3c28-47b8-b6d9-84c94641c3fc"
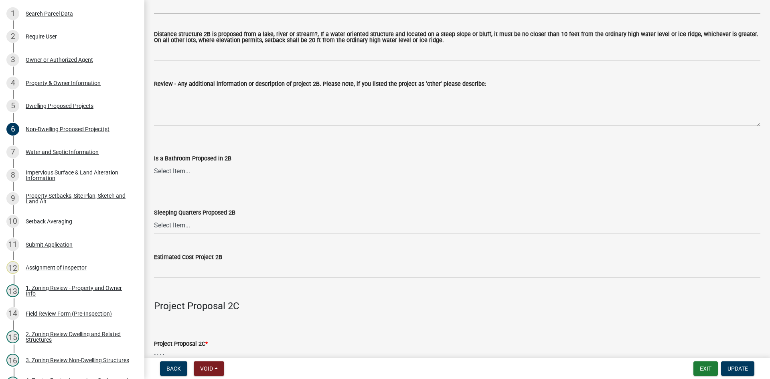
scroll to position [922, 0]
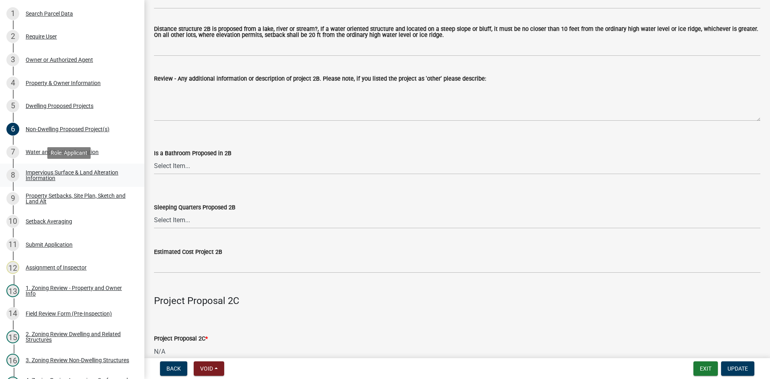
click at [53, 170] on div "Impervious Surface & Land Alteration Information" at bounding box center [79, 175] width 106 height 11
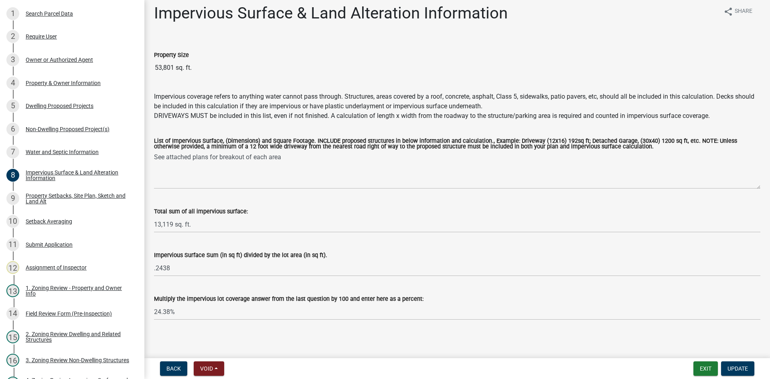
scroll to position [9, 0]
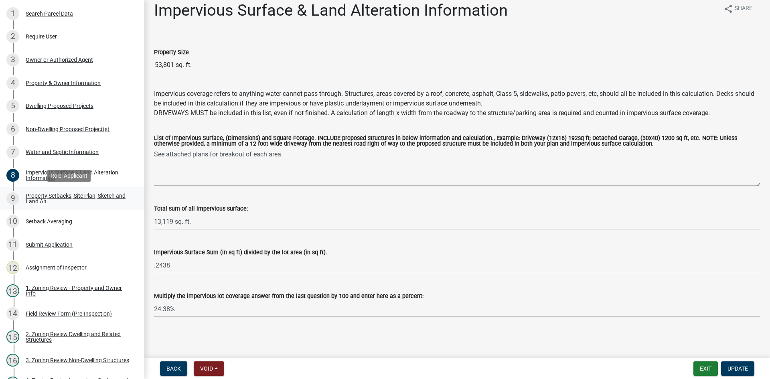
click at [50, 199] on div "Property Setbacks, Site Plan, Sketch and Land Alt" at bounding box center [79, 198] width 106 height 11
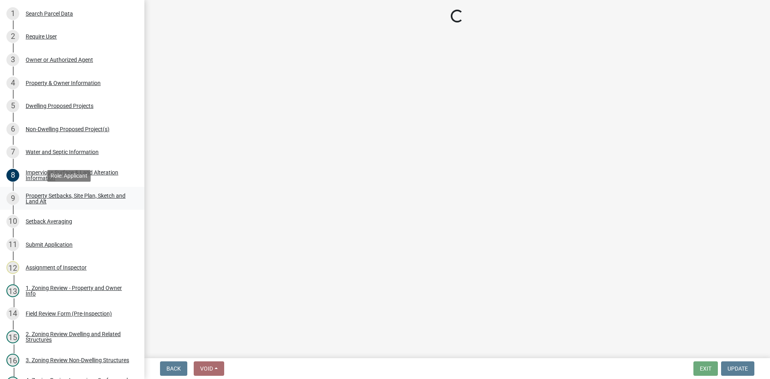
scroll to position [0, 0]
select select "7b13c63f-e699-4112-b373-98fbd28ec536"
select select "6985af9e-5d7a-475f-b5e2-9860e6a4c460"
select select "b56a4575-9846-47cf-8067-c59a4853da22"
select select "12f785fb-c378-4b18-841c-21c73dc99083"
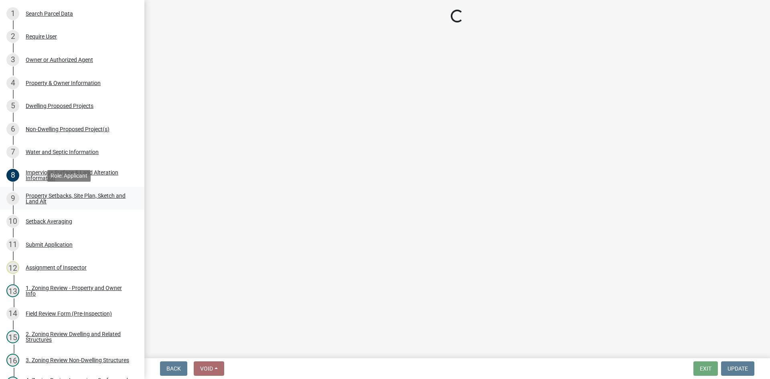
select select "e8ab2dc3-aa3f-46f3-9b4a-37eb25ad84af"
select select "27b2a8b4-abf6-463e-8c0c-7c5d2b4fe26f"
select select "5ad4ab64-b44e-481c-9000-9e5907aa74e1"
select select "e019de12-4845-45f2-ad10-5fb76eee0e55"
select select "288143c3-cc30-40f5-bb2a-2522511345b2"
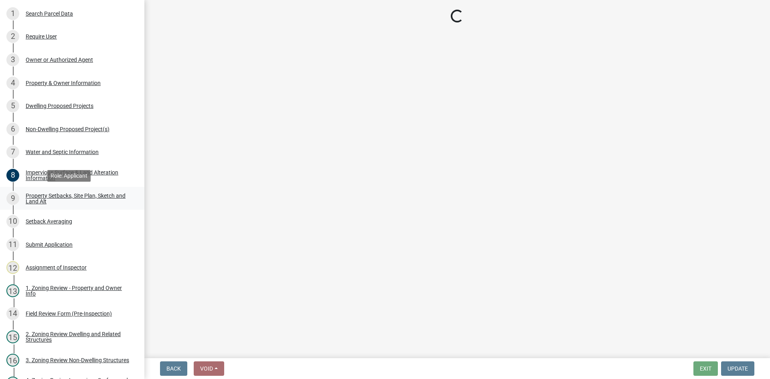
select select "133211ff-91ce-4a0a-9235-b48a7e2069a0"
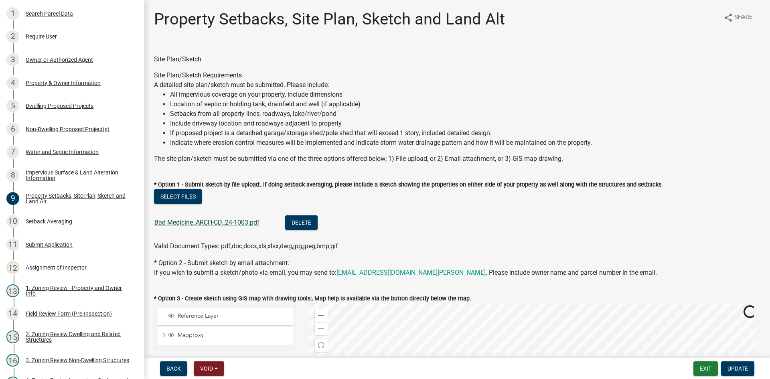
click at [182, 223] on link "Bad Medicine_ARCH-CD_24-1003.pdf" at bounding box center [206, 222] width 105 height 8
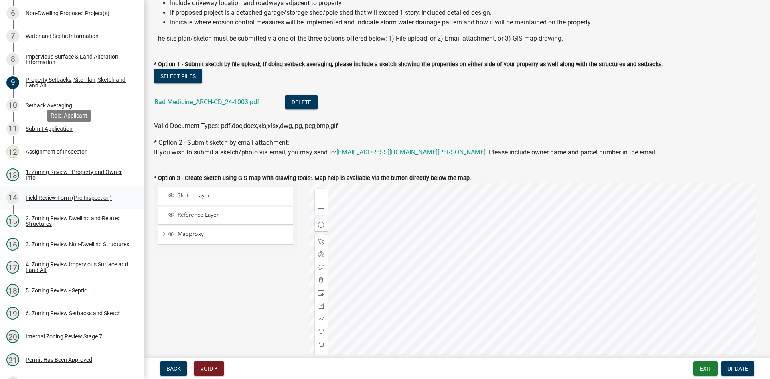
scroll to position [225, 0]
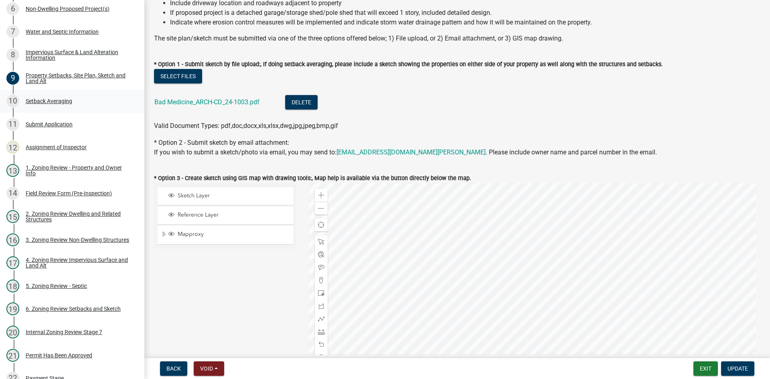
click at [61, 101] on div "Setback Averaging" at bounding box center [49, 101] width 47 height 6
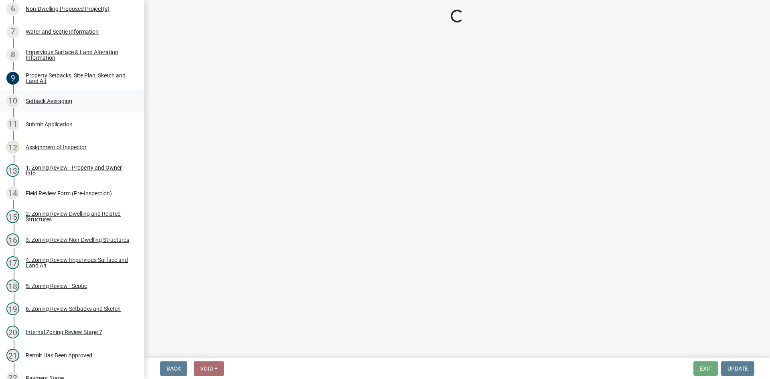
select select "329572f6-75bd-4676-be69-7dda04ea5a2b"
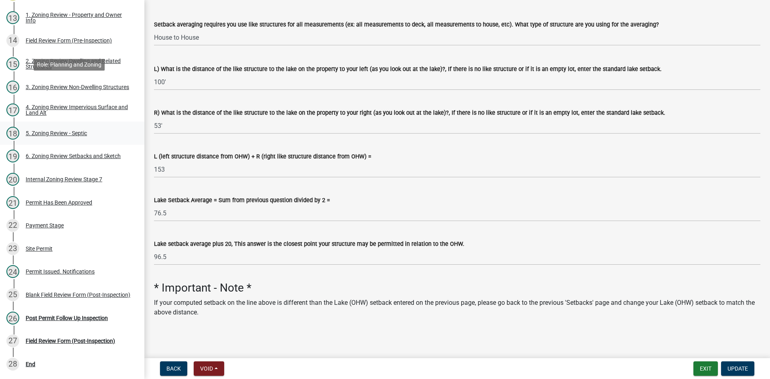
scroll to position [426, 0]
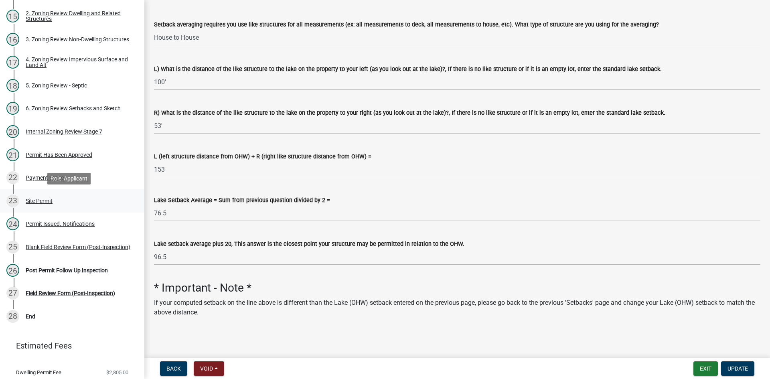
click at [47, 204] on div "23 Site Permit" at bounding box center [68, 200] width 125 height 13
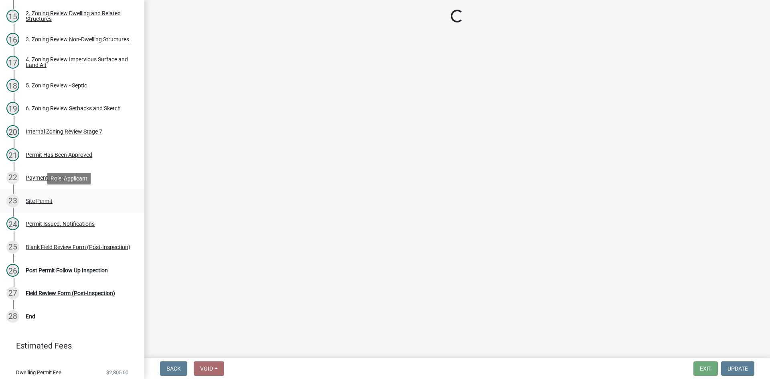
scroll to position [0, 0]
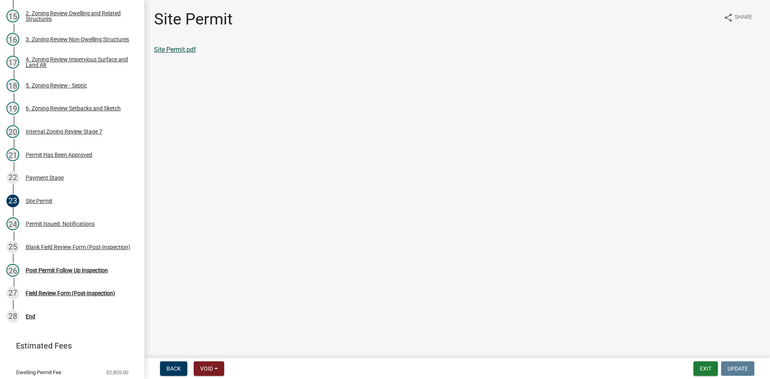
click at [177, 46] on link "Site Permit.pdf" at bounding box center [175, 50] width 42 height 8
